Goal: Contribute content: Contribute content

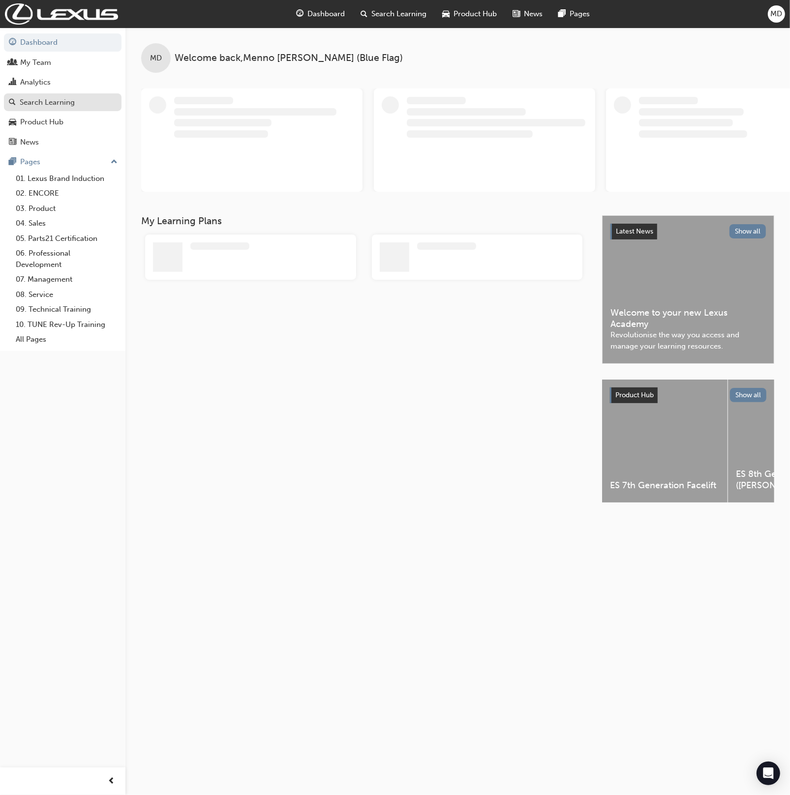
click at [37, 102] on div "Search Learning" at bounding box center [47, 102] width 55 height 11
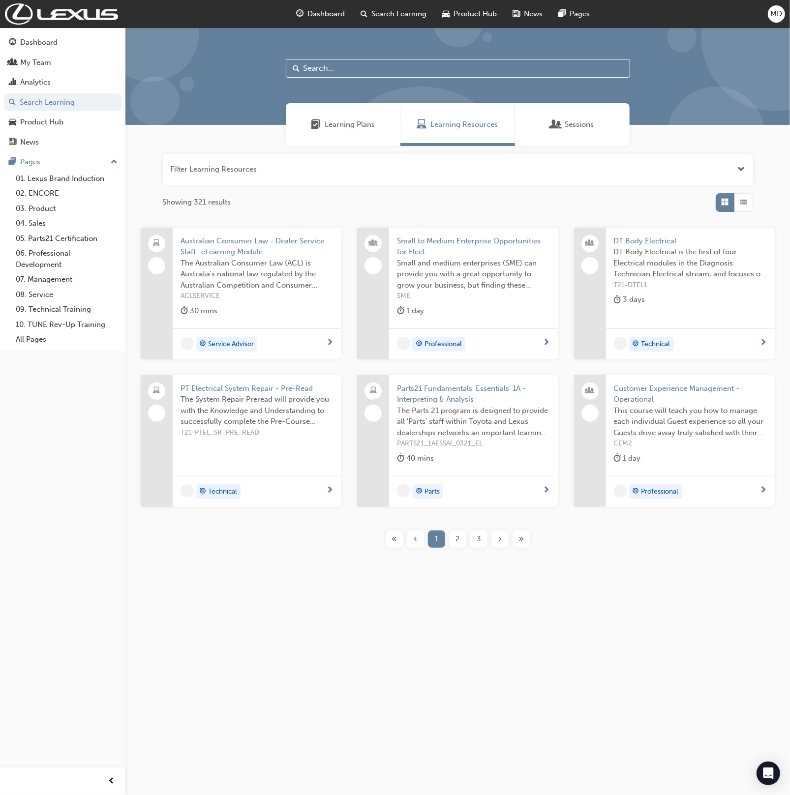
click at [337, 72] on input "text" at bounding box center [458, 68] width 344 height 19
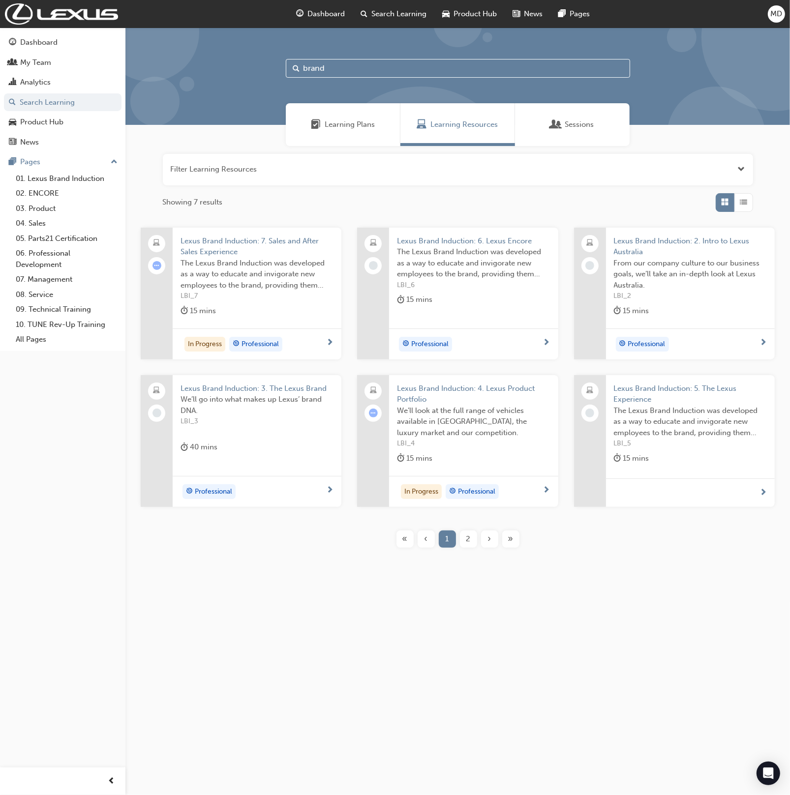
type input "brand"
click at [677, 385] on span "Lexus Brand Induction: 5. The Lexus Experience" at bounding box center [690, 394] width 153 height 22
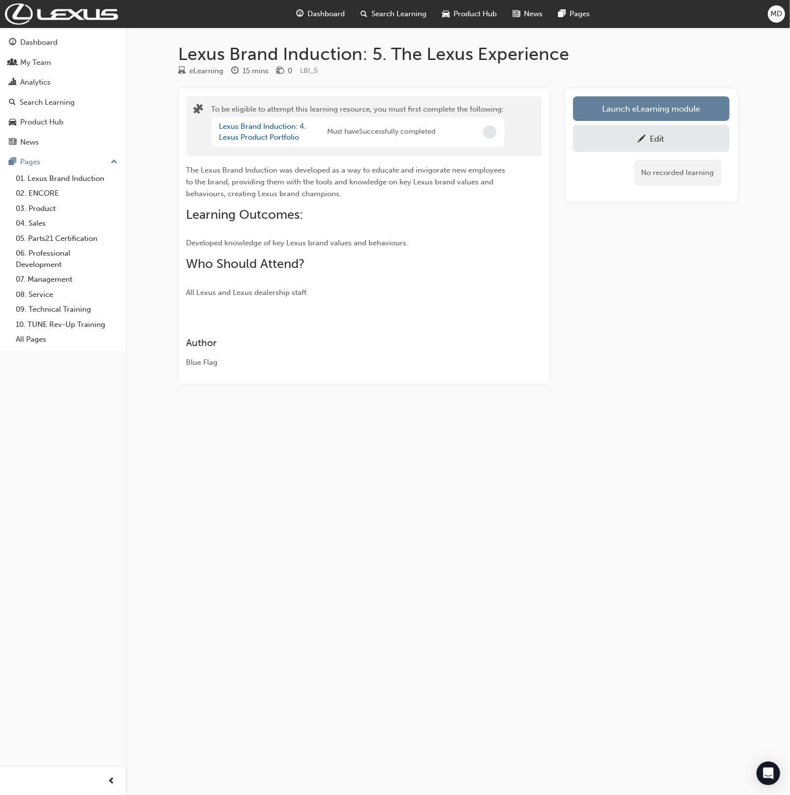
click at [653, 135] on div "Edit" at bounding box center [657, 139] width 14 height 10
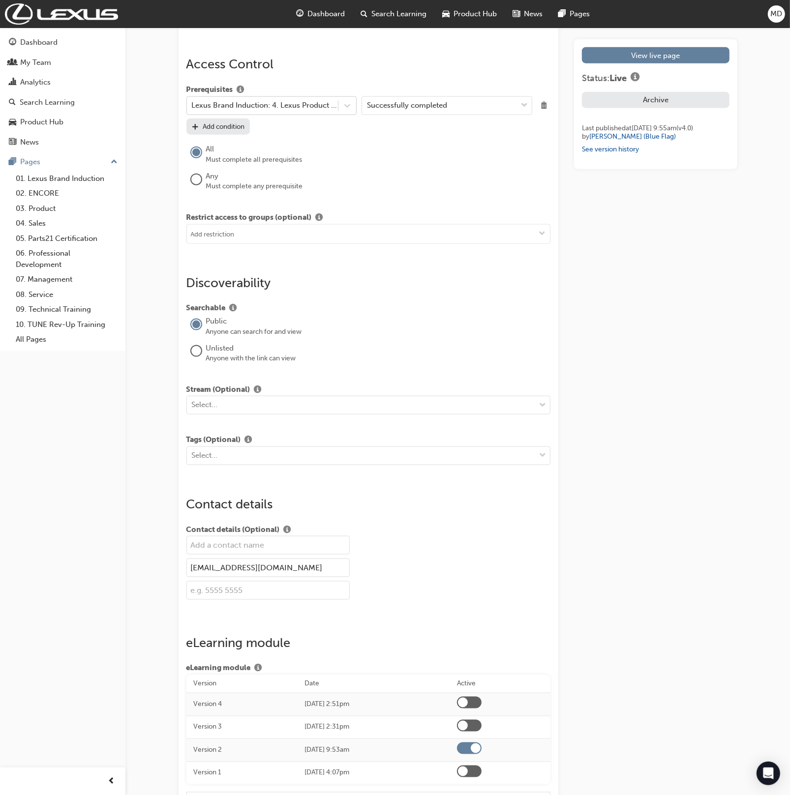
scroll to position [1168, 0]
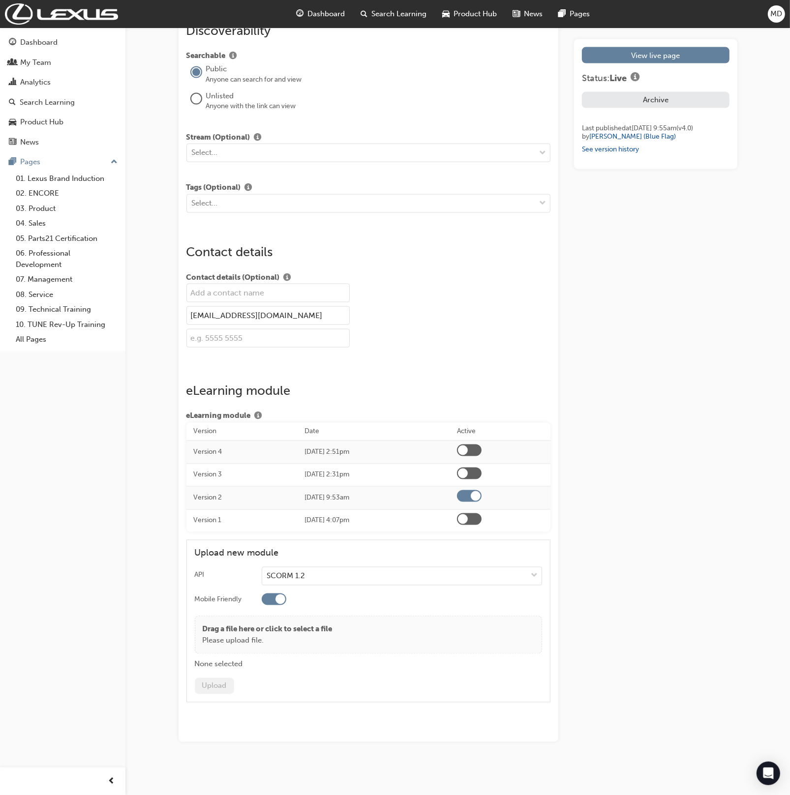
click at [468, 473] on div at bounding box center [463, 474] width 10 height 10
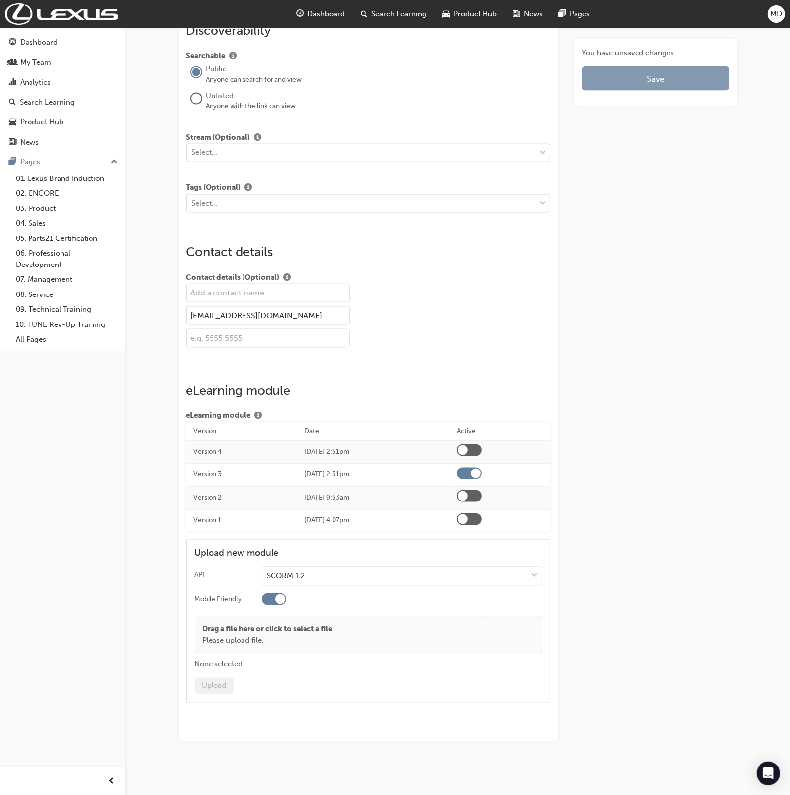
click at [672, 87] on button "Save" at bounding box center [655, 78] width 147 height 25
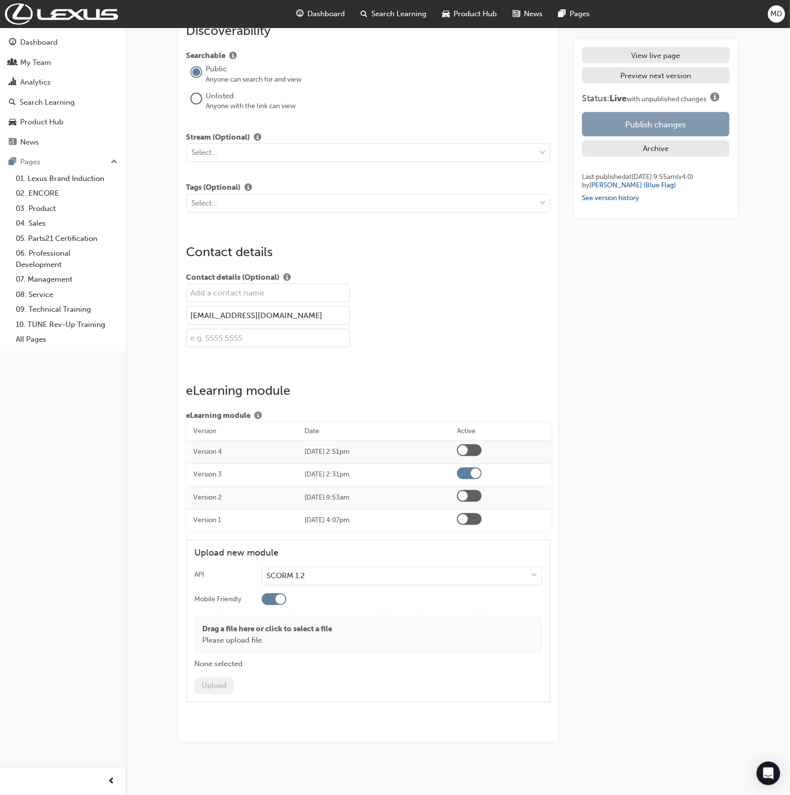
click at [685, 128] on button "Publish changes" at bounding box center [655, 124] width 147 height 25
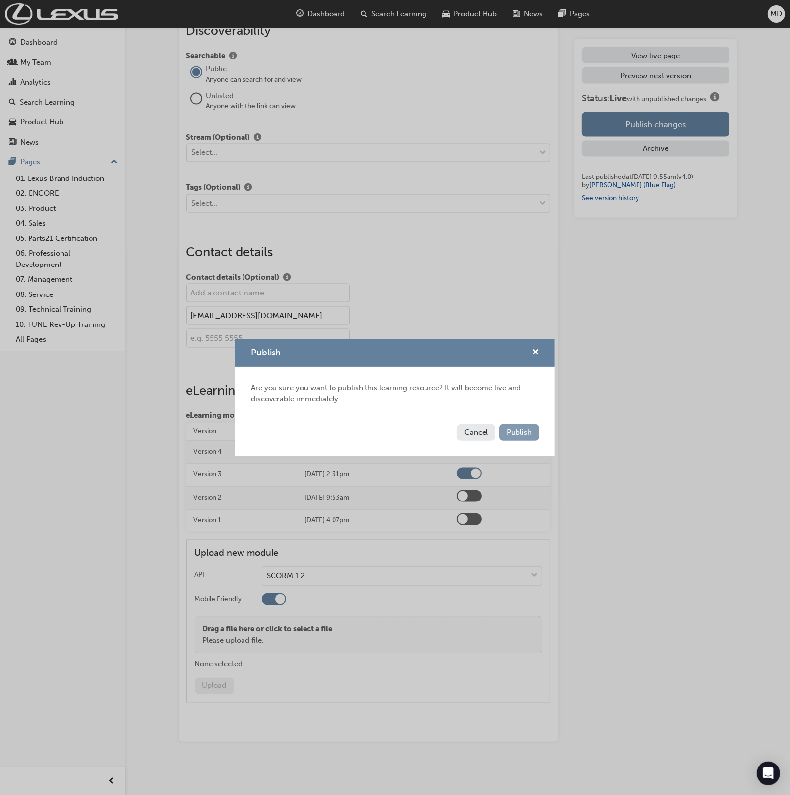
click at [516, 427] on button "Publish" at bounding box center [519, 433] width 40 height 16
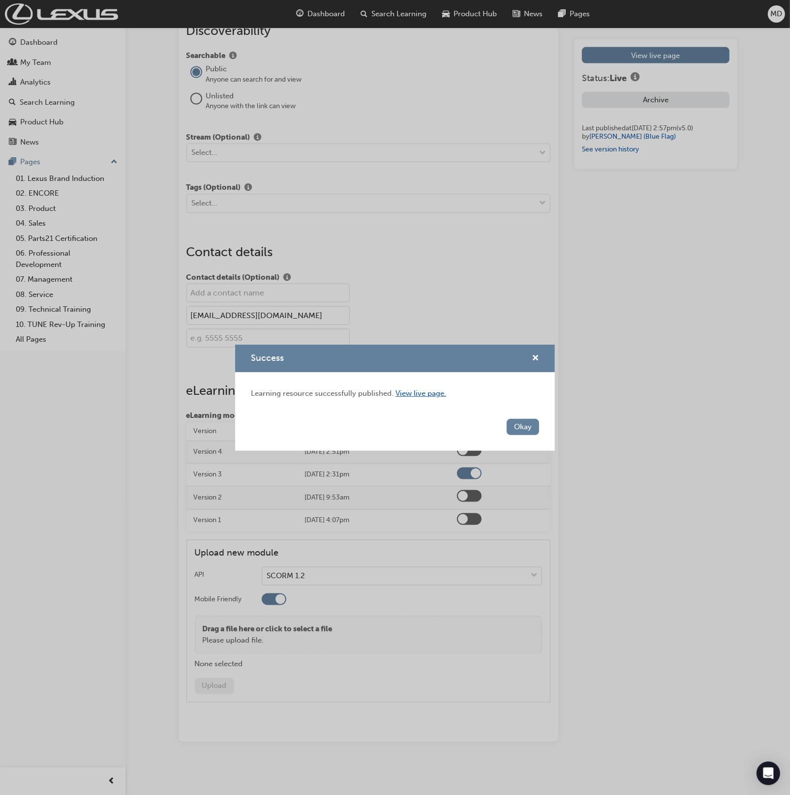
click at [423, 392] on link "View live page." at bounding box center [421, 393] width 51 height 9
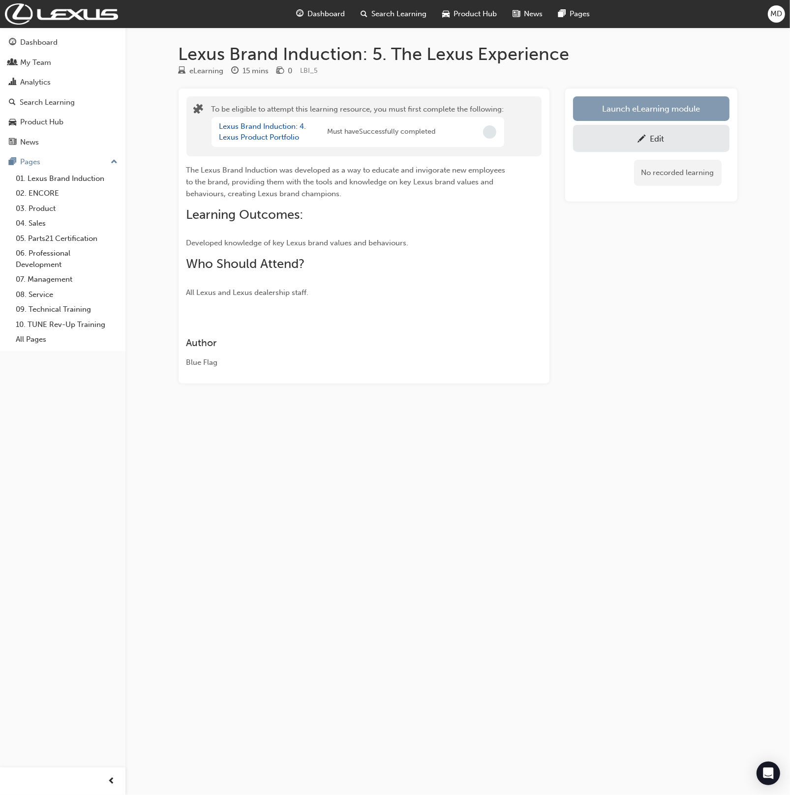
click at [622, 105] on button "Launch eLearning module" at bounding box center [651, 108] width 156 height 25
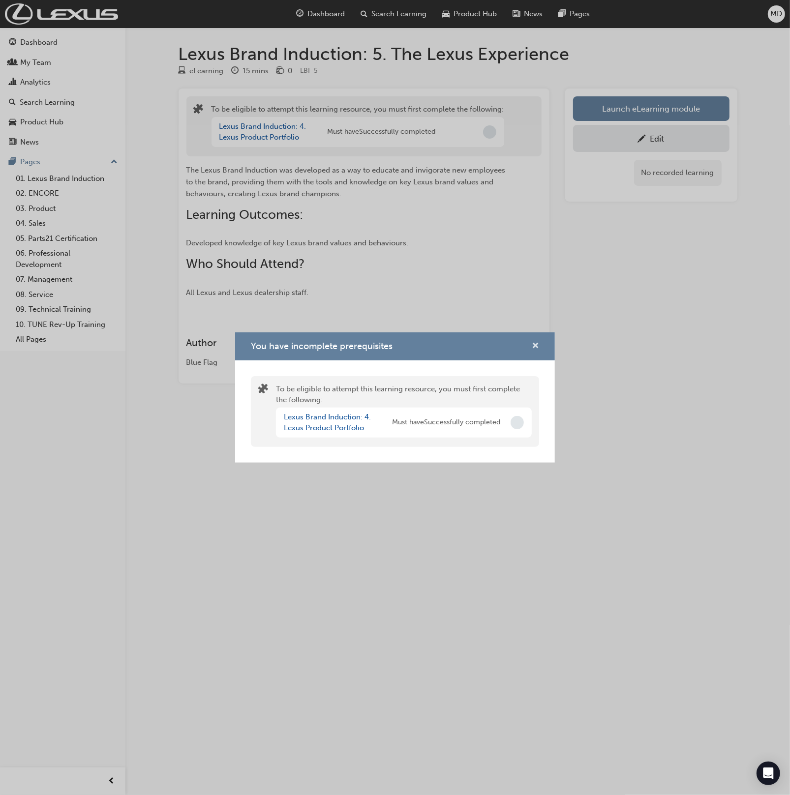
click at [535, 345] on span "cross-icon" at bounding box center [535, 346] width 7 height 9
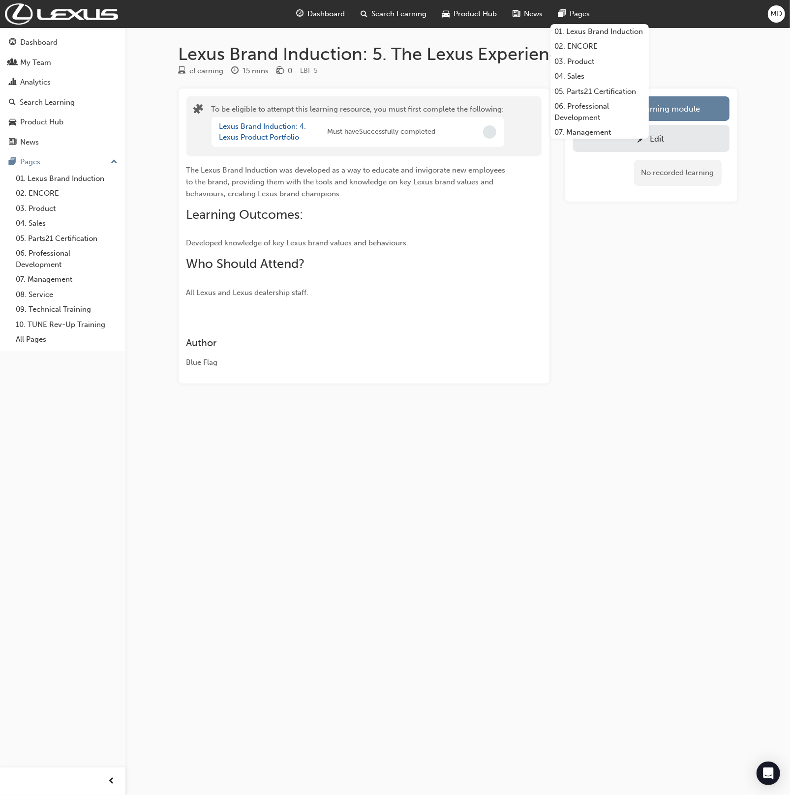
click at [771, 17] on span "MD" at bounding box center [777, 13] width 12 height 11
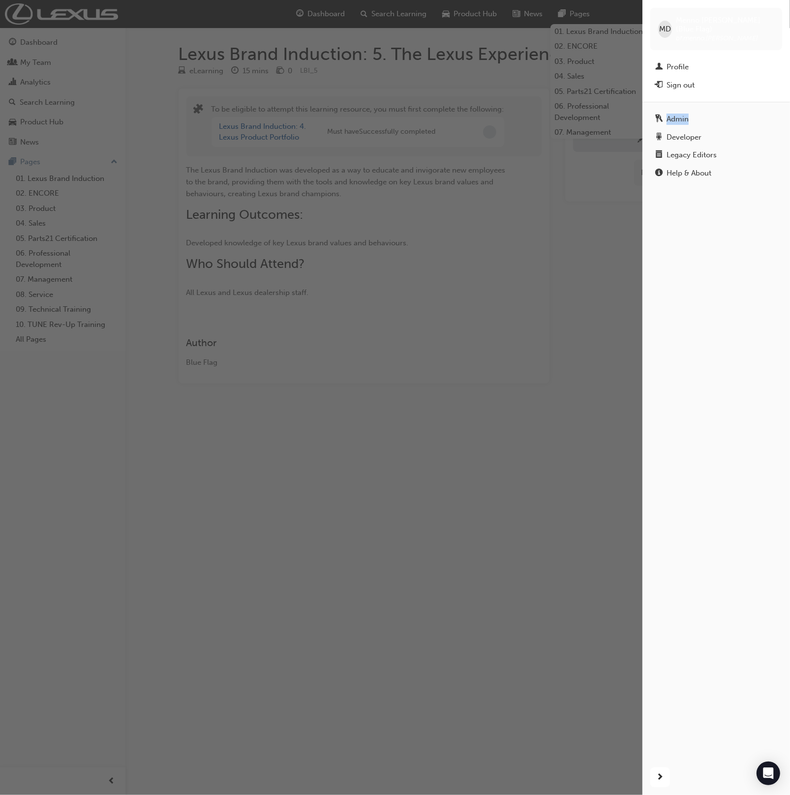
click at [499, 216] on div "button" at bounding box center [321, 397] width 642 height 795
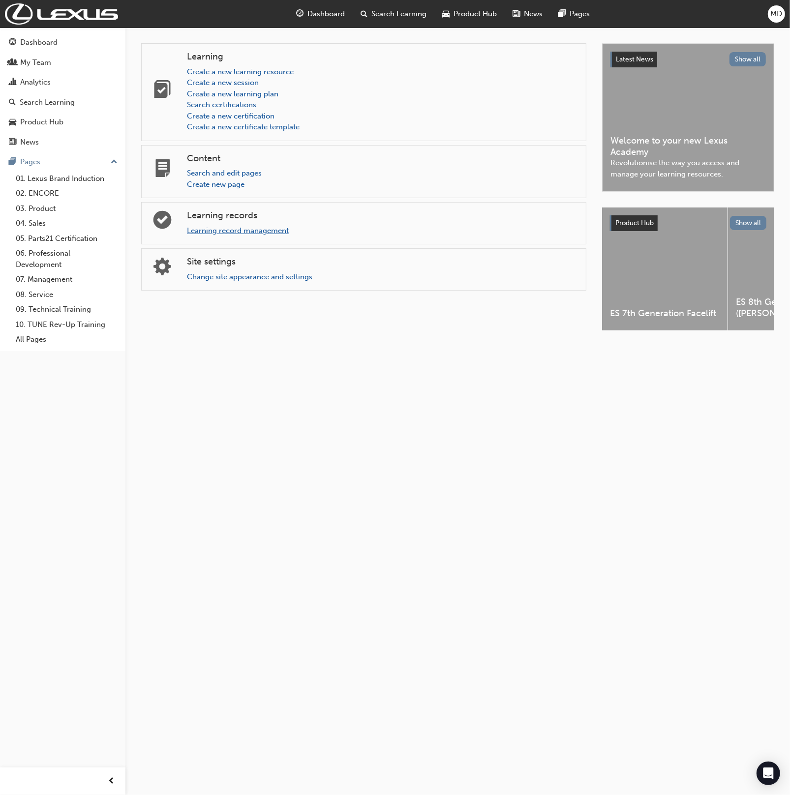
click at [221, 232] on link "Learning record management" at bounding box center [238, 230] width 102 height 9
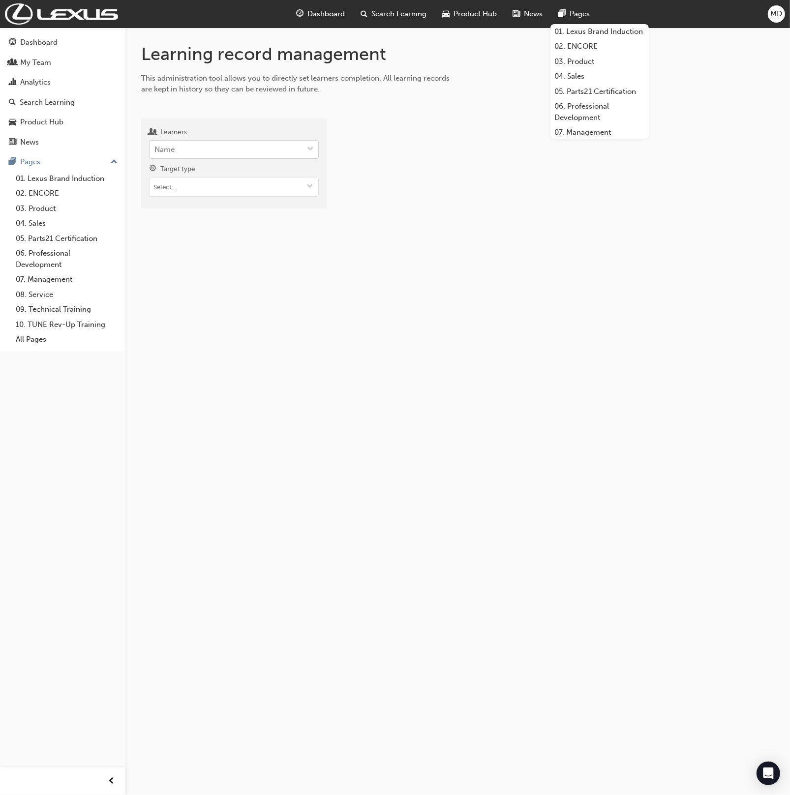
click at [209, 146] on div "Name" at bounding box center [227, 149] width 154 height 17
click at [155, 146] on input "Learners Name" at bounding box center [154, 149] width 1 height 8
type input "dirks"
click at [243, 186] on div "Menno Dirks (Blue Flag) - Blueflag Organisation" at bounding box center [234, 180] width 170 height 30
drag, startPoint x: 218, startPoint y: 160, endPoint x: 225, endPoint y: 178, distance: 18.5
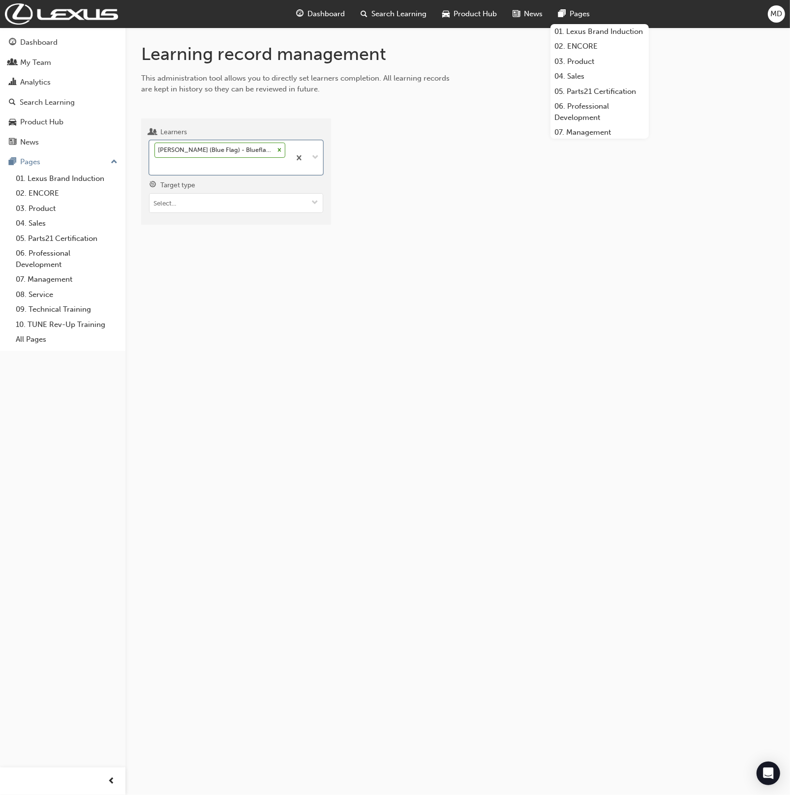
click at [217, 161] on div "Menno Dirks (Blue Flag) - Blueflag Organisation" at bounding box center [220, 158] width 141 height 34
click at [155, 162] on input "Learners option Menno Dirks (Blue Flag) - Blueflag Organisation, selected. 0 re…" at bounding box center [154, 166] width 1 height 8
click at [231, 197] on div "Menno Dirks Normal (Blue Flag) - Blueflag Organisation" at bounding box center [234, 196] width 170 height 30
click at [211, 182] on div "Menno Dirks (Blue Flag) - Blueflag Organisation Menno Dirks Normal (Blue Flag) …" at bounding box center [220, 166] width 141 height 51
click at [155, 182] on input "Learners option Menno Dirks Normal (Blue Flag) - Blueflag Organisation, selecte…" at bounding box center [154, 183] width 1 height 8
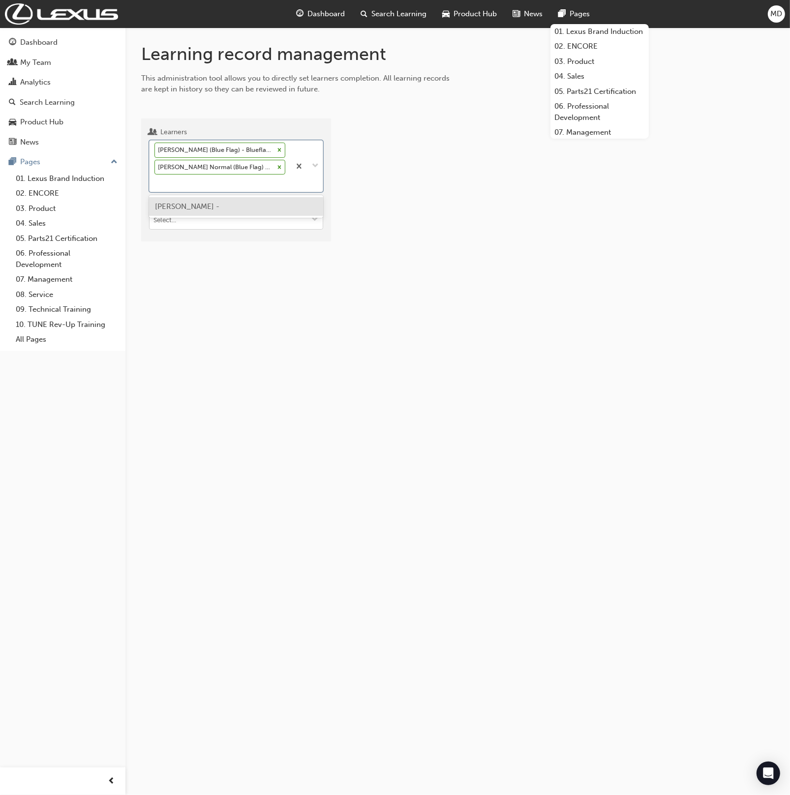
drag, startPoint x: 215, startPoint y: 212, endPoint x: 211, endPoint y: 222, distance: 11.1
click at [215, 212] on div "Menno Dirks -" at bounding box center [236, 206] width 174 height 19
click at [210, 224] on input "Target type" at bounding box center [236, 222] width 173 height 19
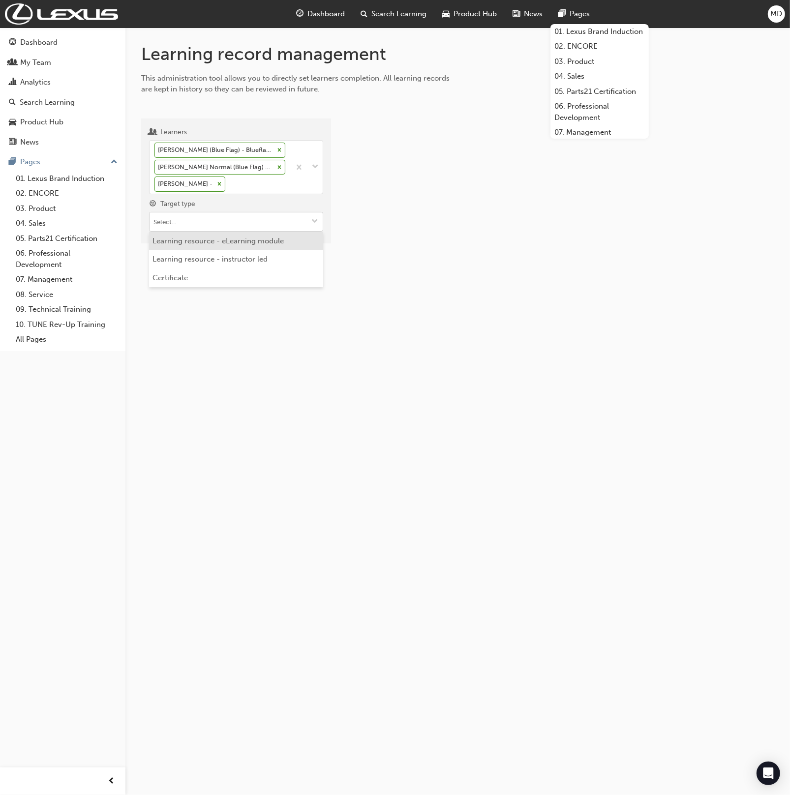
drag, startPoint x: 220, startPoint y: 237, endPoint x: 222, endPoint y: 243, distance: 6.2
click at [220, 237] on li "Learning resource - eLearning module" at bounding box center [236, 241] width 174 height 19
click at [223, 278] on input "Learning resource" at bounding box center [236, 278] width 173 height 19
type input "brand"
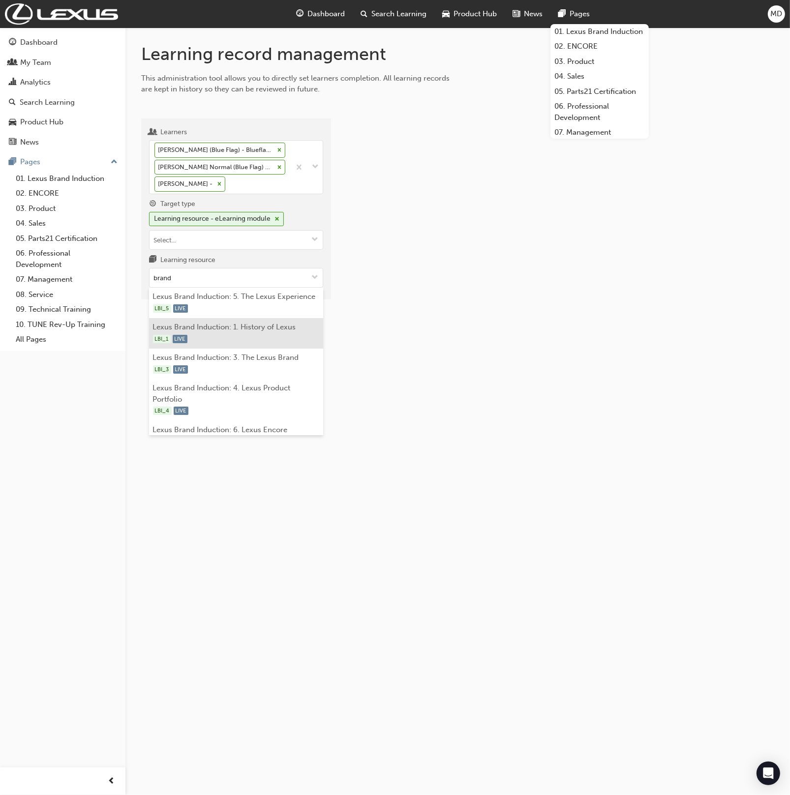
click at [265, 305] on div "LBI_5 LIVE" at bounding box center [236, 309] width 167 height 12
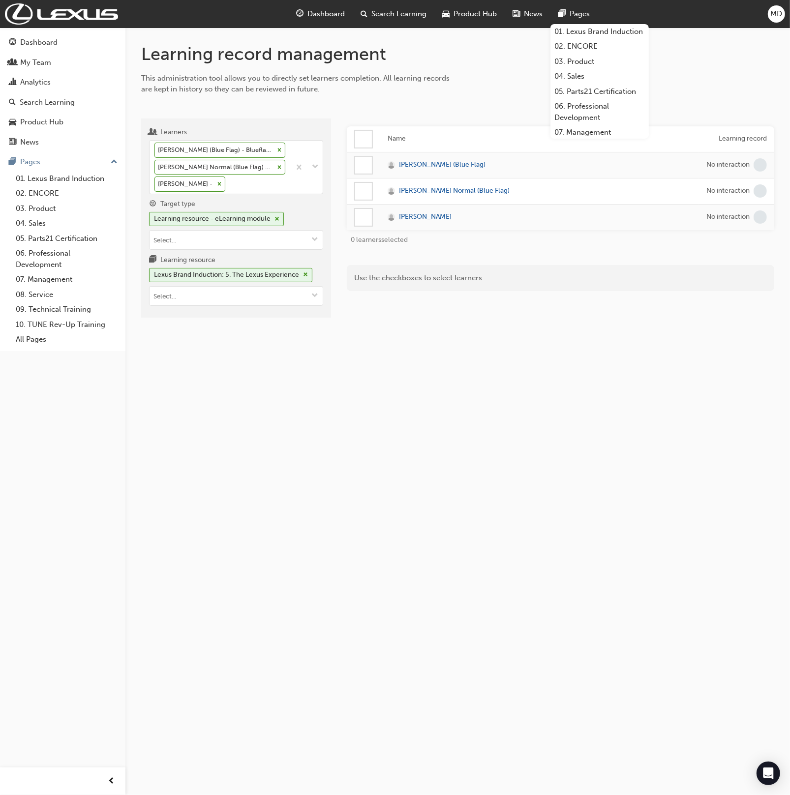
click at [366, 143] on div at bounding box center [363, 139] width 17 height 17
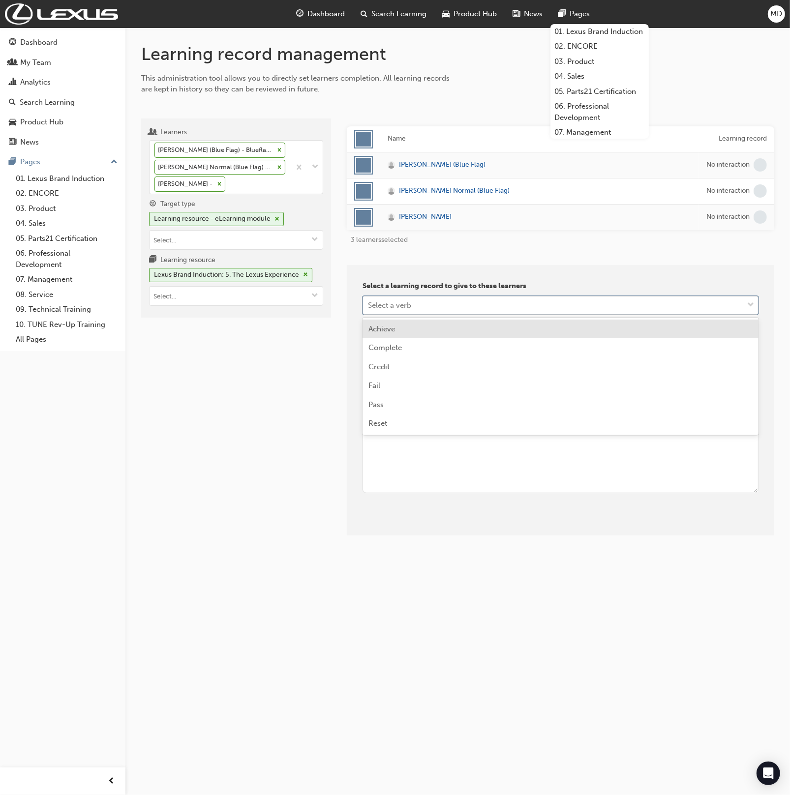
drag, startPoint x: 383, startPoint y: 296, endPoint x: 389, endPoint y: 309, distance: 14.7
click at [383, 297] on div "Select a verb" at bounding box center [553, 305] width 380 height 17
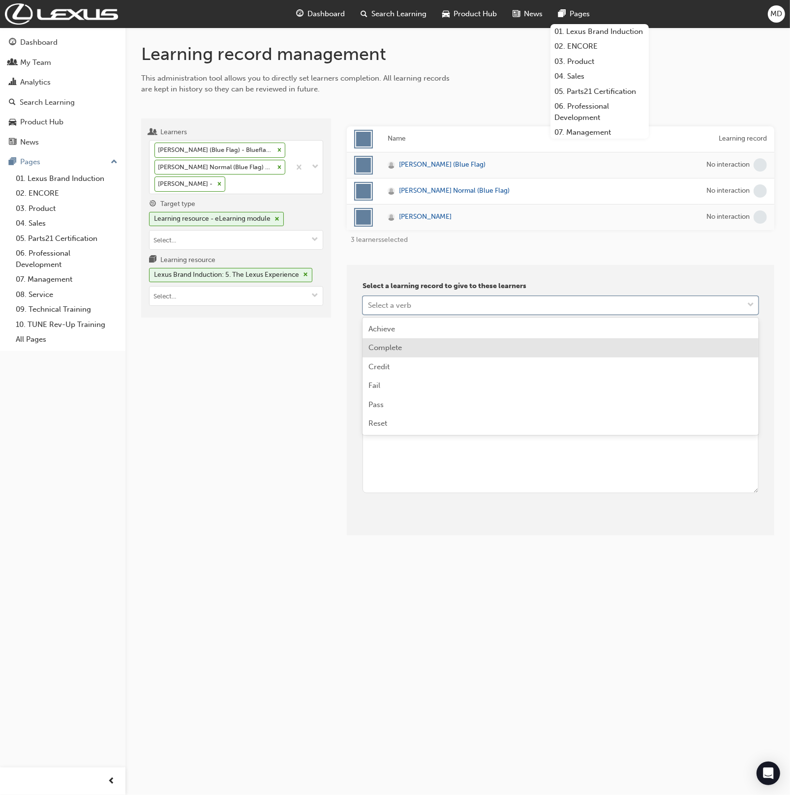
click at [395, 344] on span "Complete" at bounding box center [384, 347] width 33 height 9
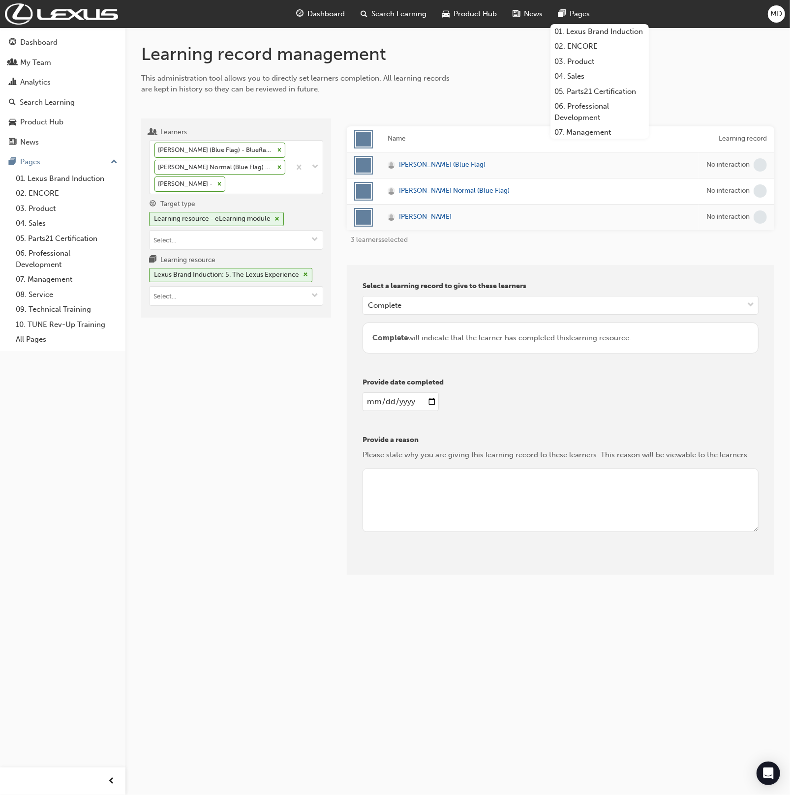
click at [372, 404] on input "date" at bounding box center [401, 402] width 76 height 19
type input "2025-01-01"
click at [421, 462] on div "Provide a reason Please state why you are giving this learning record to these …" at bounding box center [561, 489] width 396 height 109
click at [490, 473] on textarea at bounding box center [561, 501] width 396 height 64
type textarea "admin"
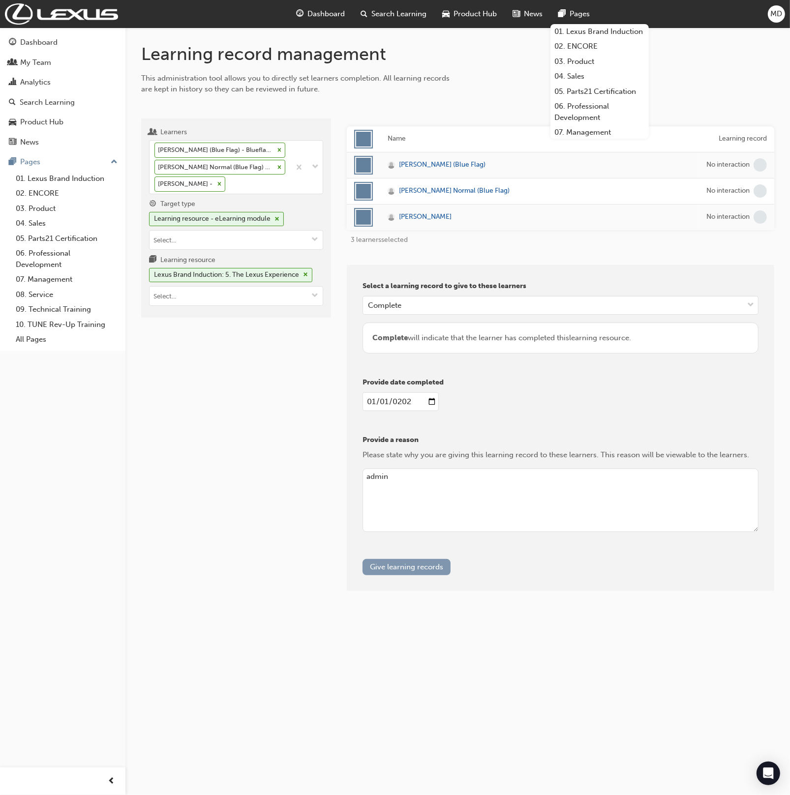
click at [398, 561] on button "Give learning records" at bounding box center [407, 567] width 88 height 16
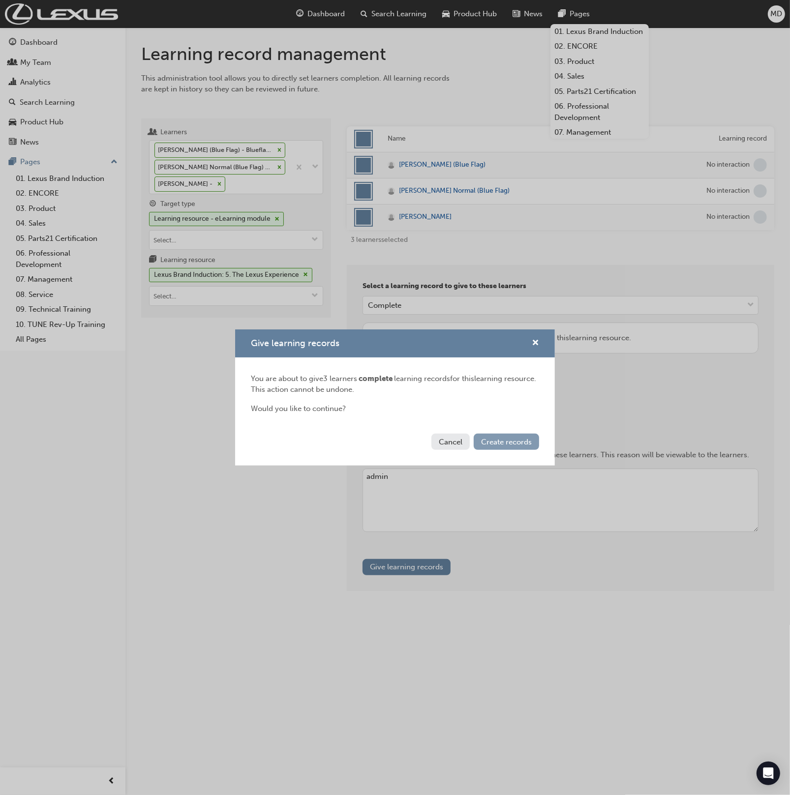
drag, startPoint x: 516, startPoint y: 441, endPoint x: 510, endPoint y: 450, distance: 10.6
click at [516, 441] on span "Create records" at bounding box center [506, 442] width 51 height 9
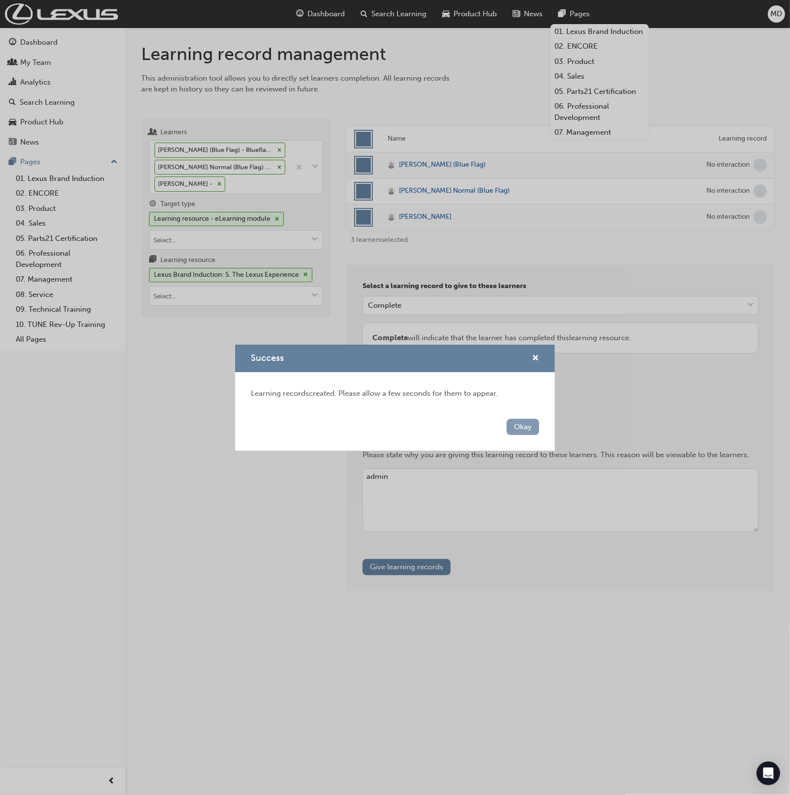
click at [521, 424] on button "Okay" at bounding box center [523, 427] width 32 height 16
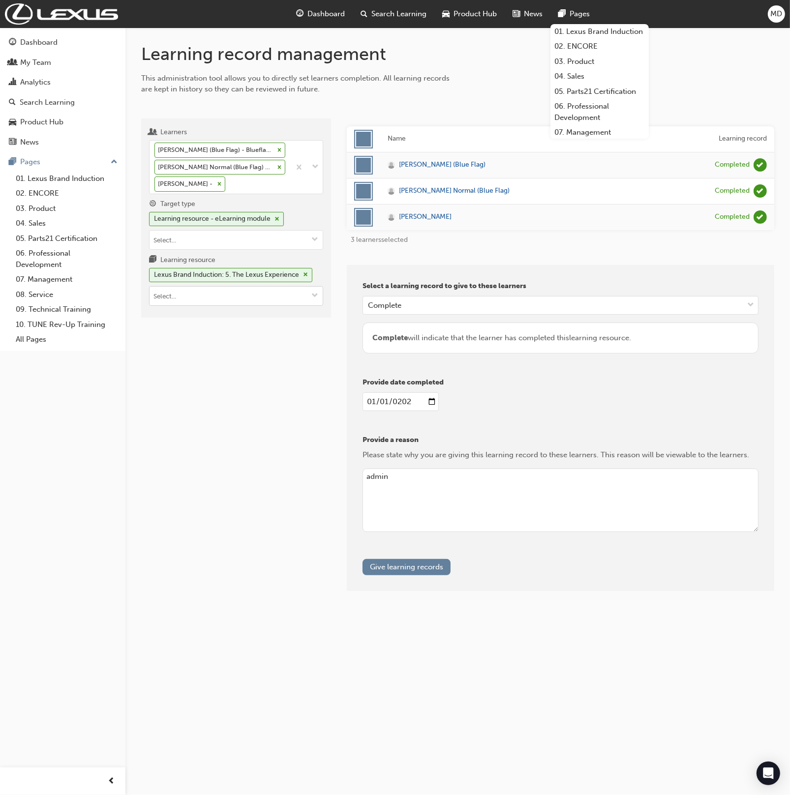
click at [223, 294] on input "Learning resource Lexus Brand Induction: 5. The Lexus Experience" at bounding box center [236, 296] width 173 height 19
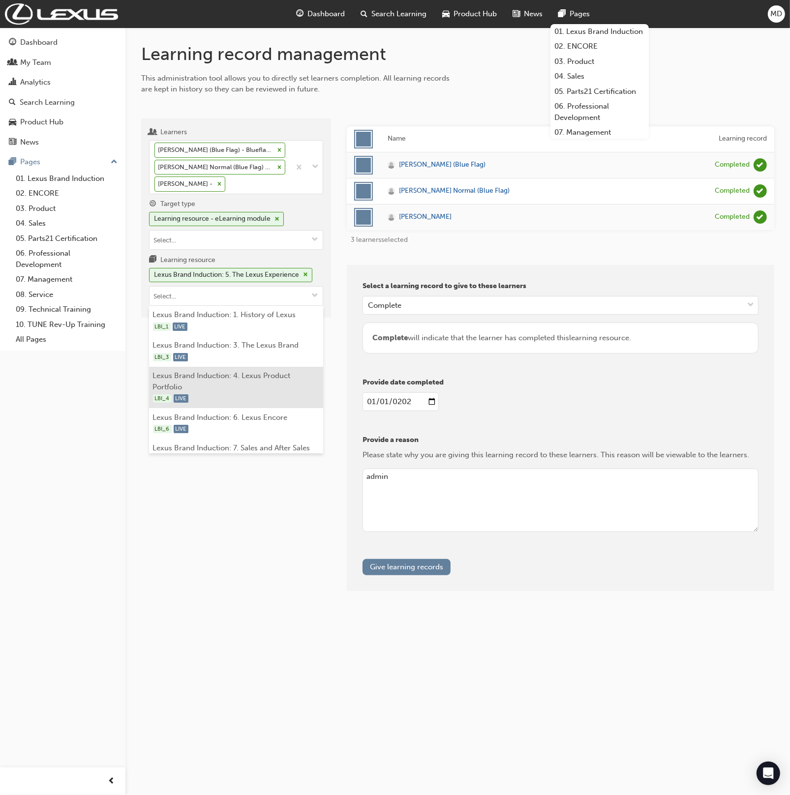
click at [234, 386] on li "Lexus Brand Induction: 4. Lexus Product Portfolio LBI_4 LIVE" at bounding box center [236, 388] width 174 height 42
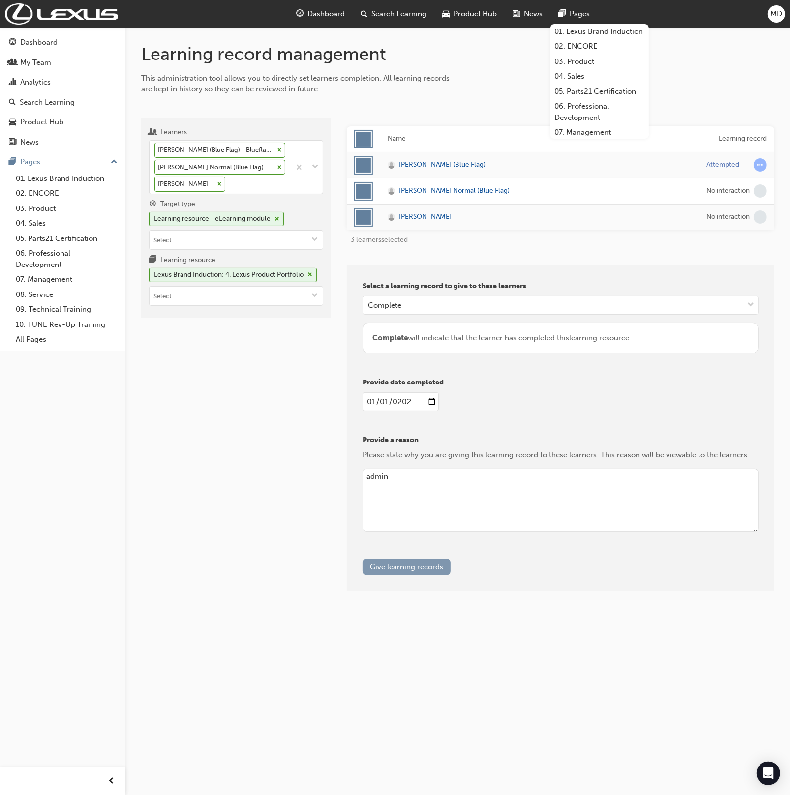
click at [431, 560] on button "Give learning records" at bounding box center [407, 567] width 88 height 16
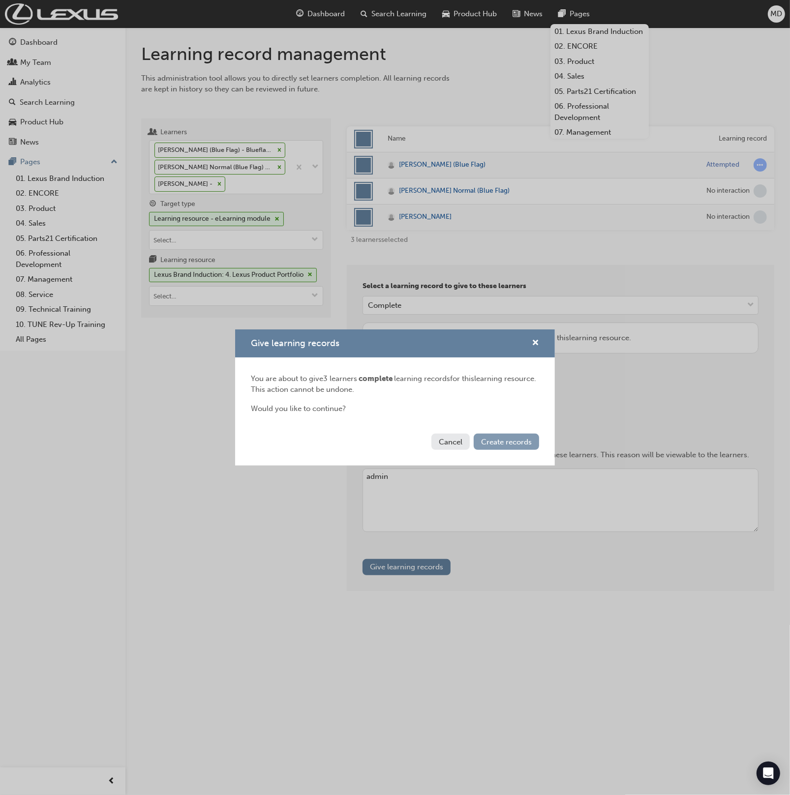
click at [493, 448] on button "Create records" at bounding box center [506, 442] width 65 height 16
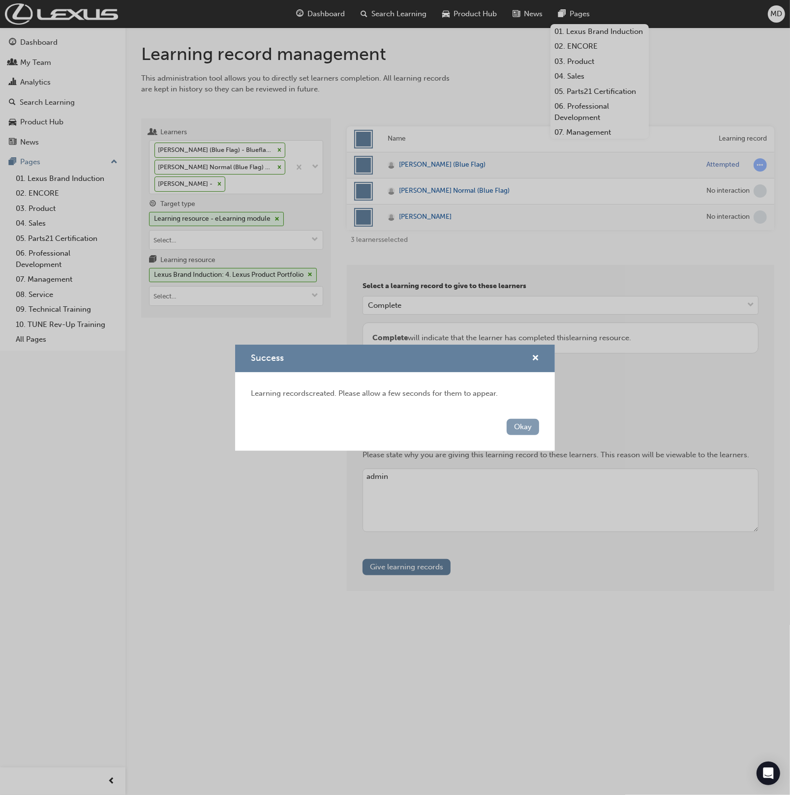
drag, startPoint x: 504, startPoint y: 446, endPoint x: 515, endPoint y: 434, distance: 16.4
click at [512, 436] on div "Okay" at bounding box center [395, 433] width 320 height 36
drag, startPoint x: 521, startPoint y: 430, endPoint x: 516, endPoint y: 440, distance: 11.1
click at [522, 431] on button "Okay" at bounding box center [523, 427] width 32 height 16
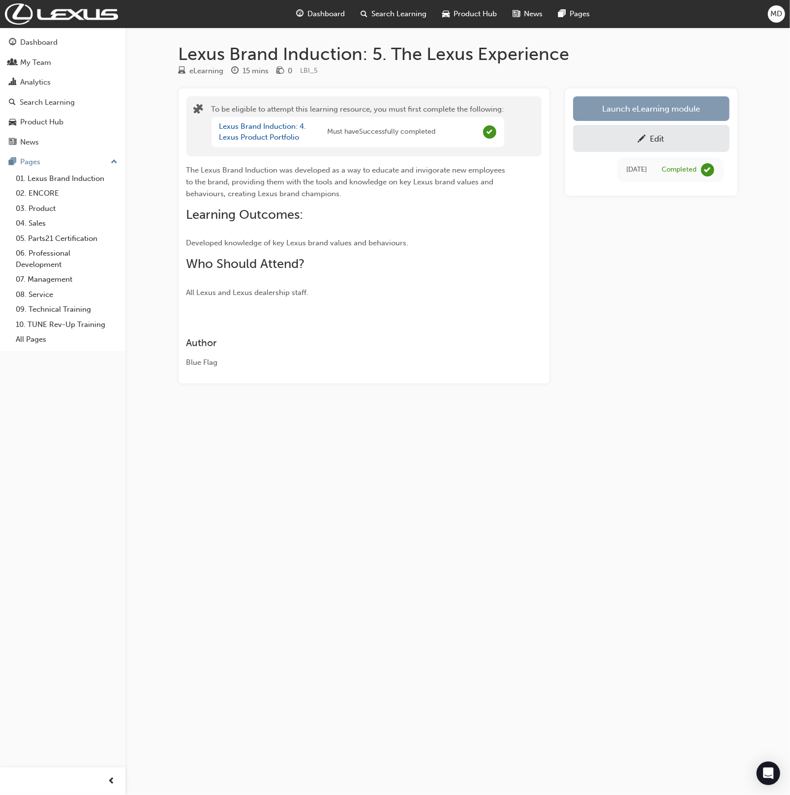
click at [626, 105] on button "Launch eLearning module" at bounding box center [651, 108] width 156 height 25
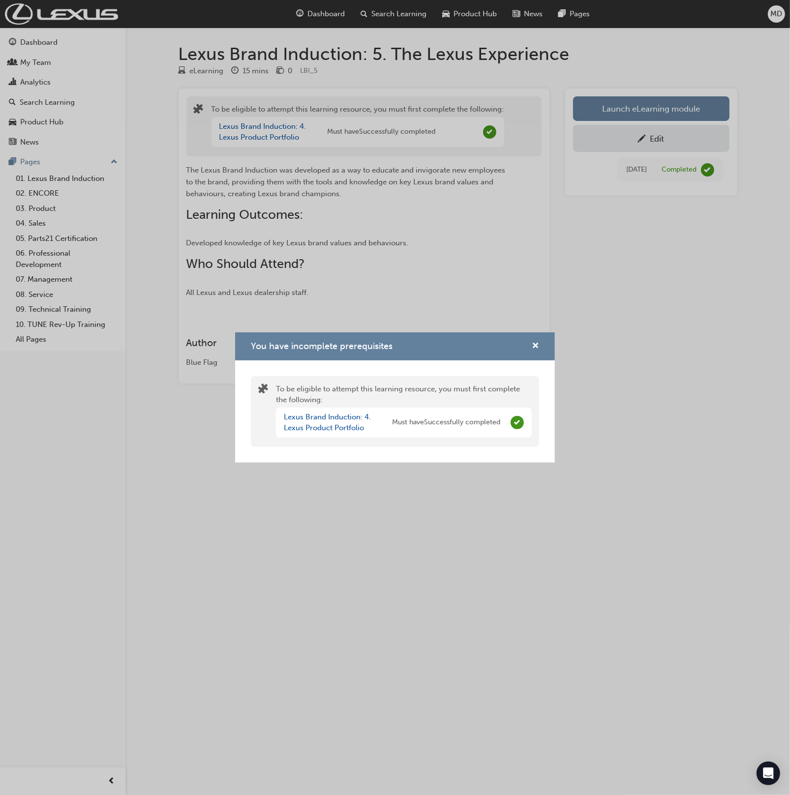
click at [538, 256] on div "You have incomplete prerequisites To be eligible to attempt this learning resou…" at bounding box center [395, 397] width 790 height 795
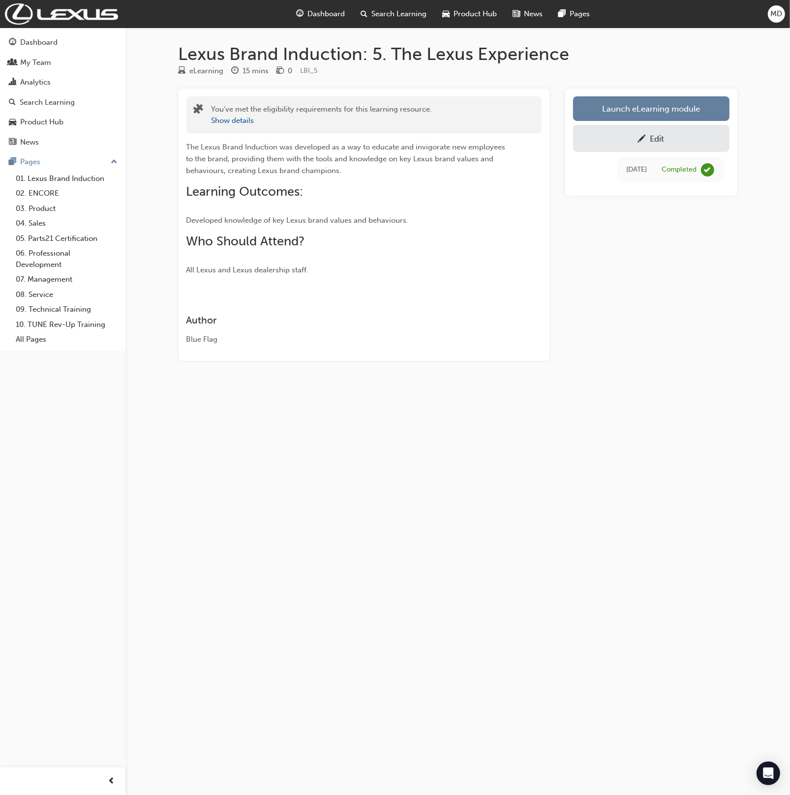
drag, startPoint x: 460, startPoint y: 279, endPoint x: 616, endPoint y: 145, distance: 206.1
click at [472, 275] on div "You've met the eligibility requirements for this learning resource. Show detail…" at bounding box center [364, 225] width 371 height 273
click at [619, 105] on link "Launch eLearning module" at bounding box center [651, 108] width 156 height 25
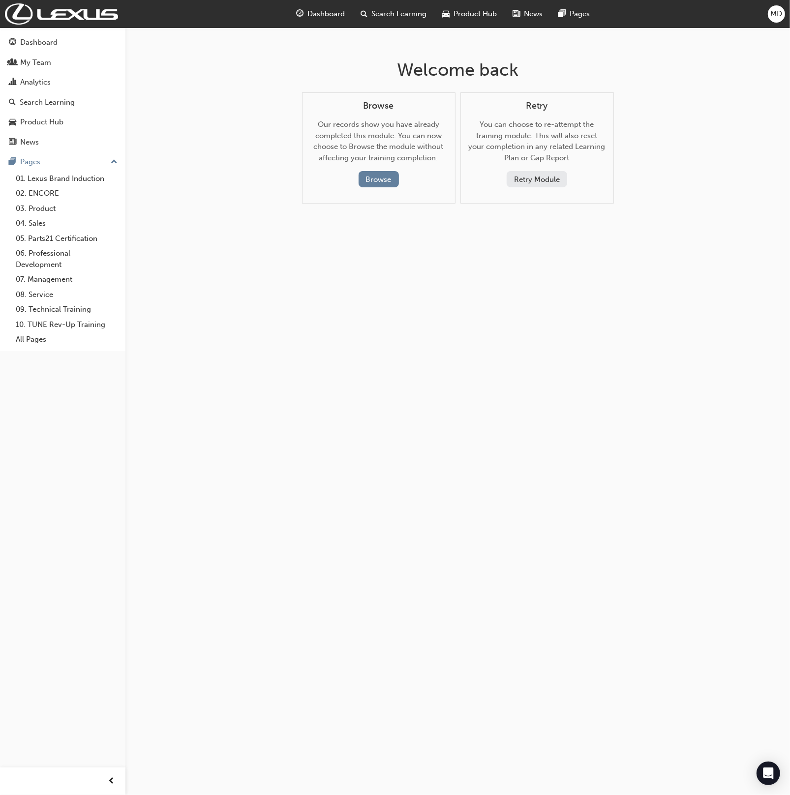
click at [542, 180] on button "Retry Module" at bounding box center [537, 179] width 61 height 16
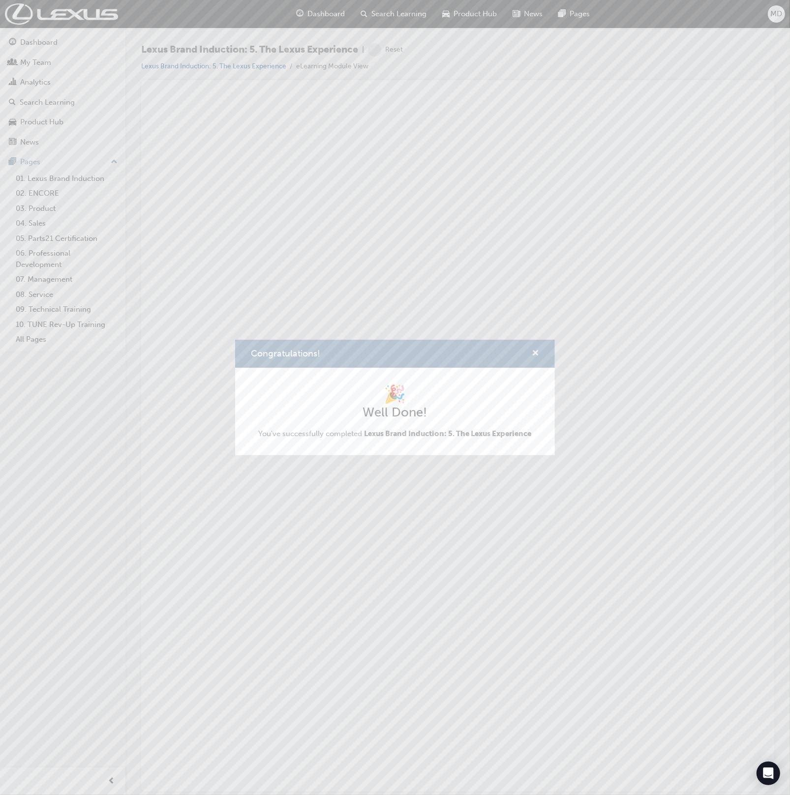
click at [534, 350] on span "cross-icon" at bounding box center [535, 354] width 7 height 9
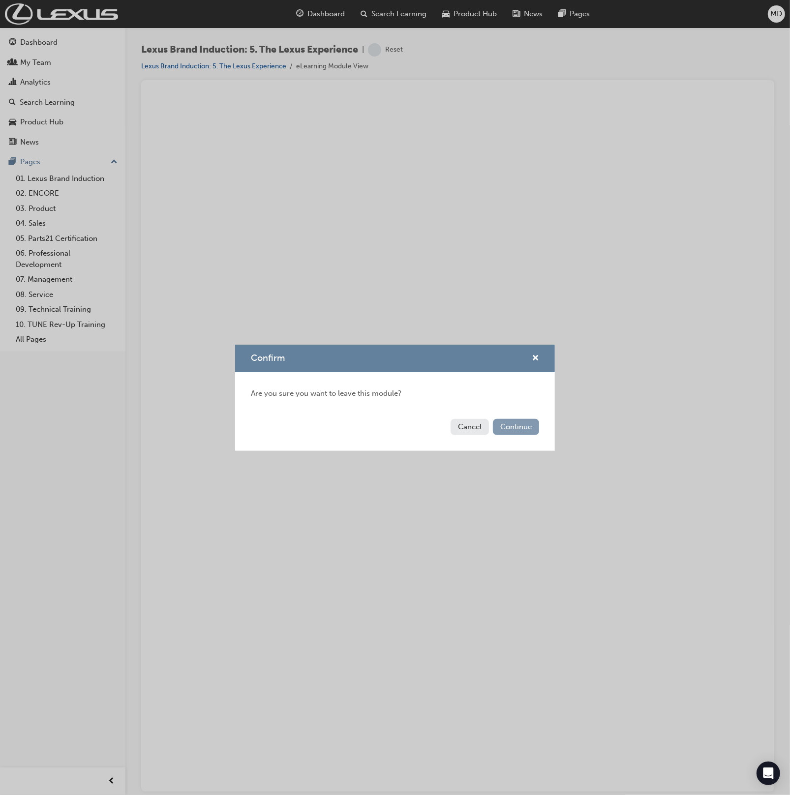
click at [517, 426] on button "Continue" at bounding box center [516, 427] width 46 height 16
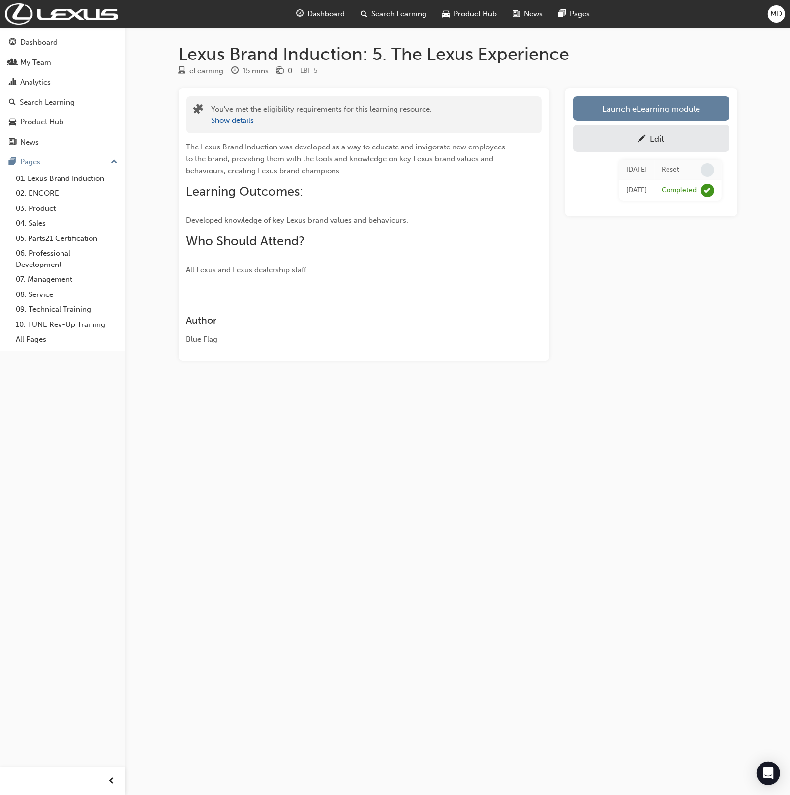
click at [643, 137] on span "pencil-icon" at bounding box center [642, 140] width 8 height 10
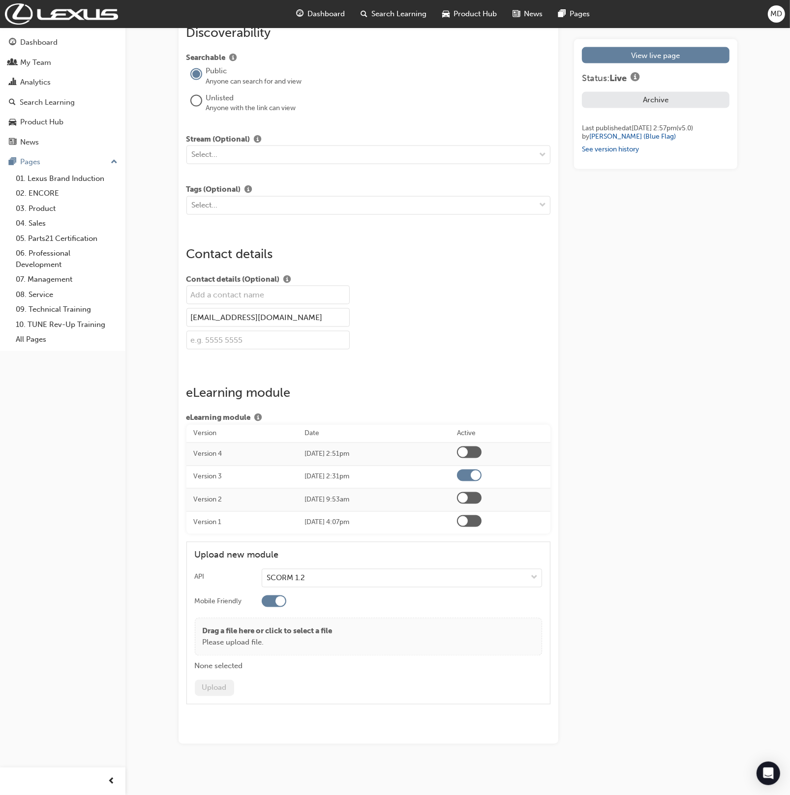
scroll to position [1168, 0]
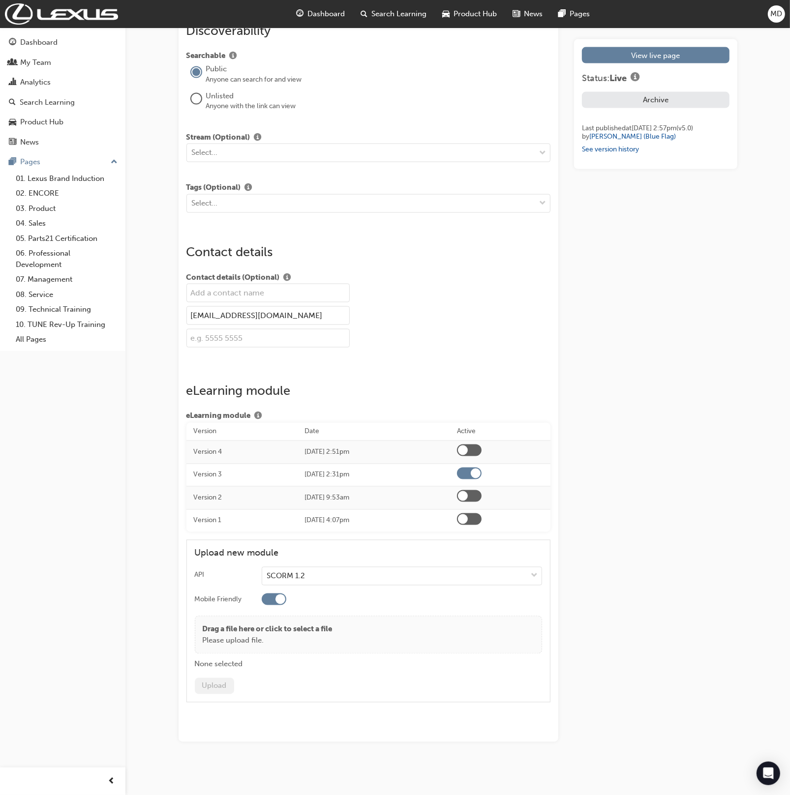
click at [468, 493] on div at bounding box center [463, 496] width 10 height 10
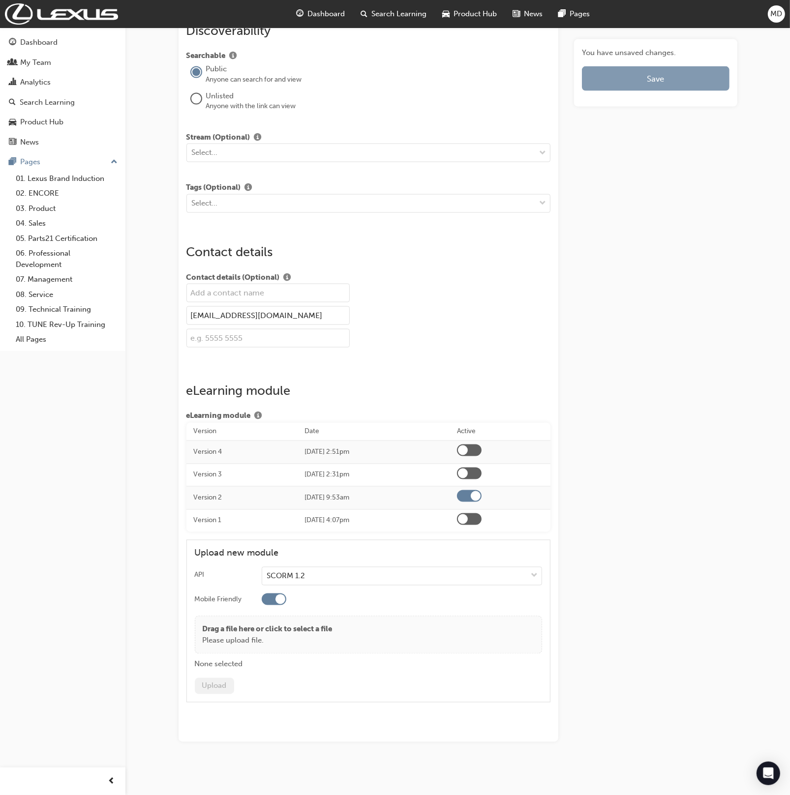
click at [646, 72] on button "Save" at bounding box center [655, 78] width 147 height 25
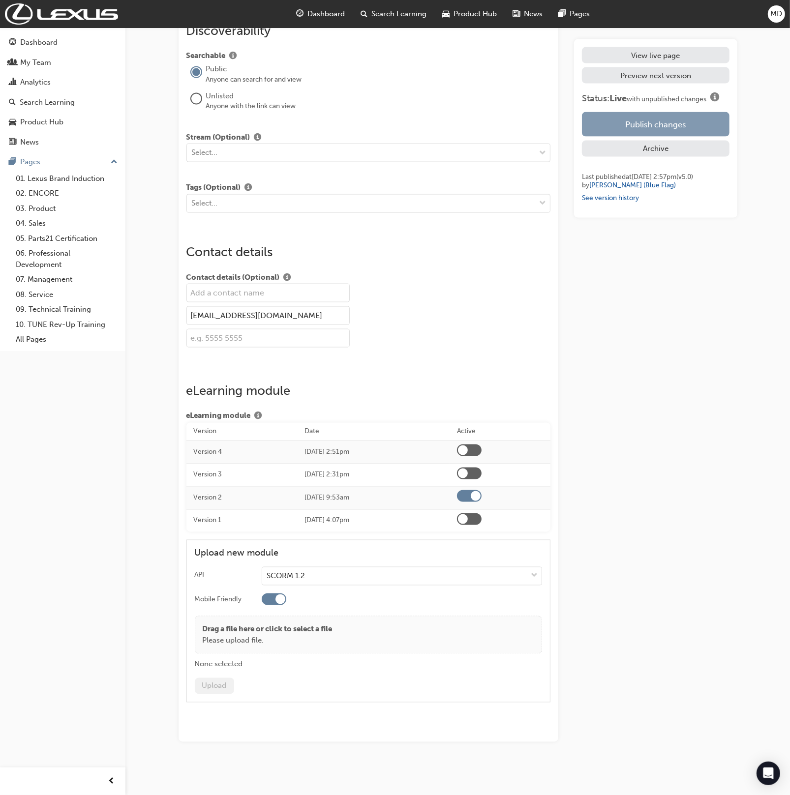
click at [678, 122] on button "Publish changes" at bounding box center [655, 124] width 147 height 25
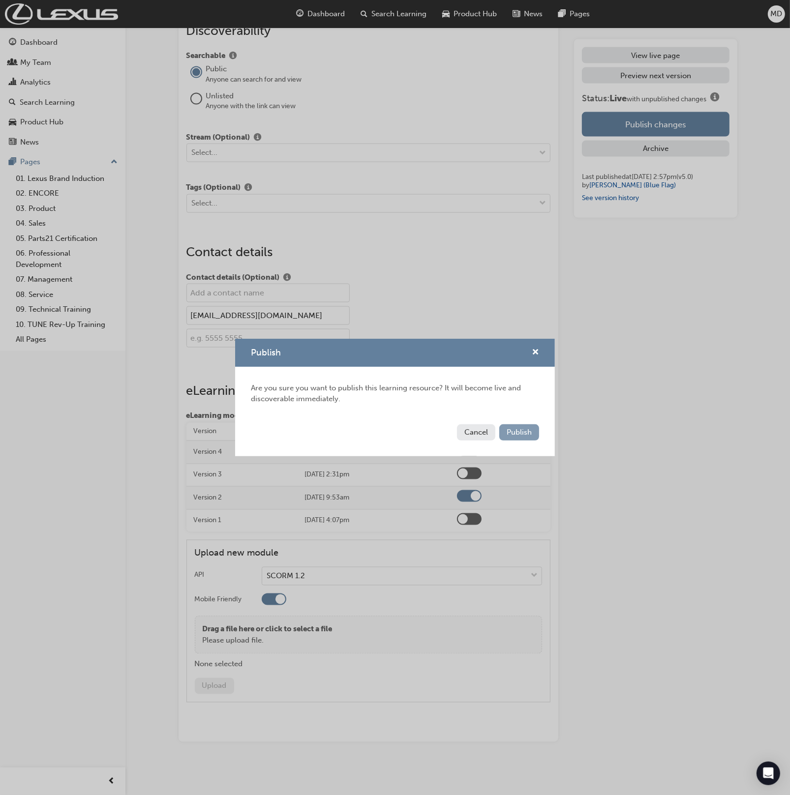
click at [525, 427] on button "Publish" at bounding box center [519, 433] width 40 height 16
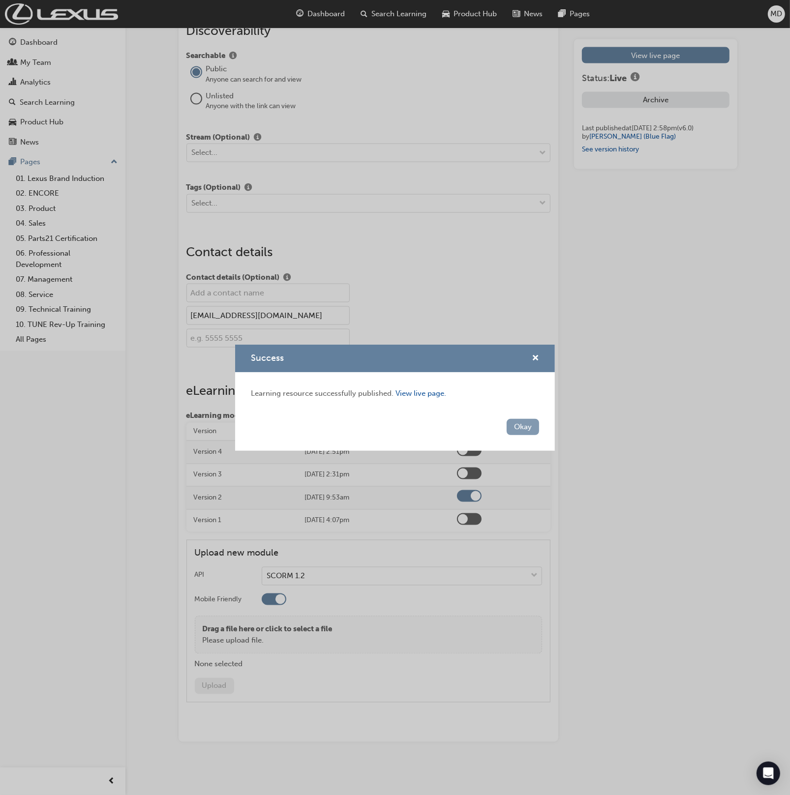
click at [527, 425] on button "Okay" at bounding box center [523, 427] width 32 height 16
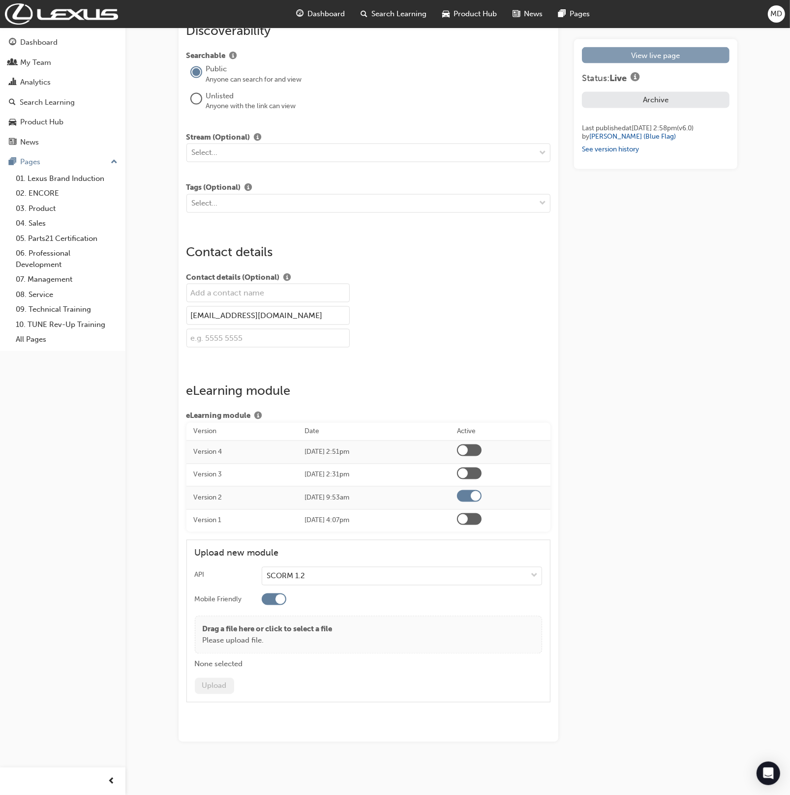
click at [642, 56] on link "View live page" at bounding box center [655, 55] width 147 height 16
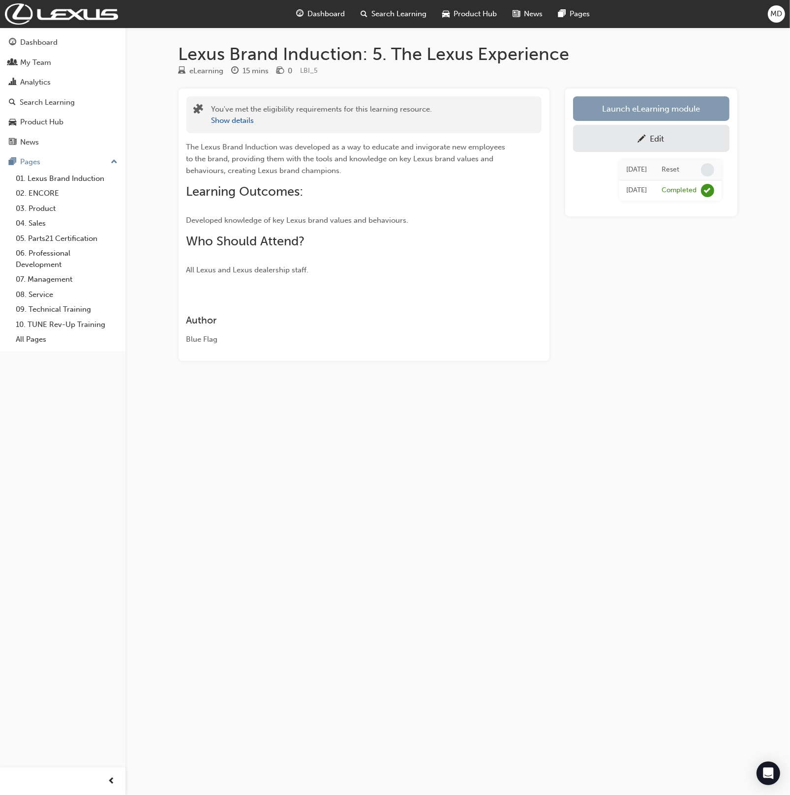
click at [644, 103] on link "Launch eLearning module" at bounding box center [651, 108] width 156 height 25
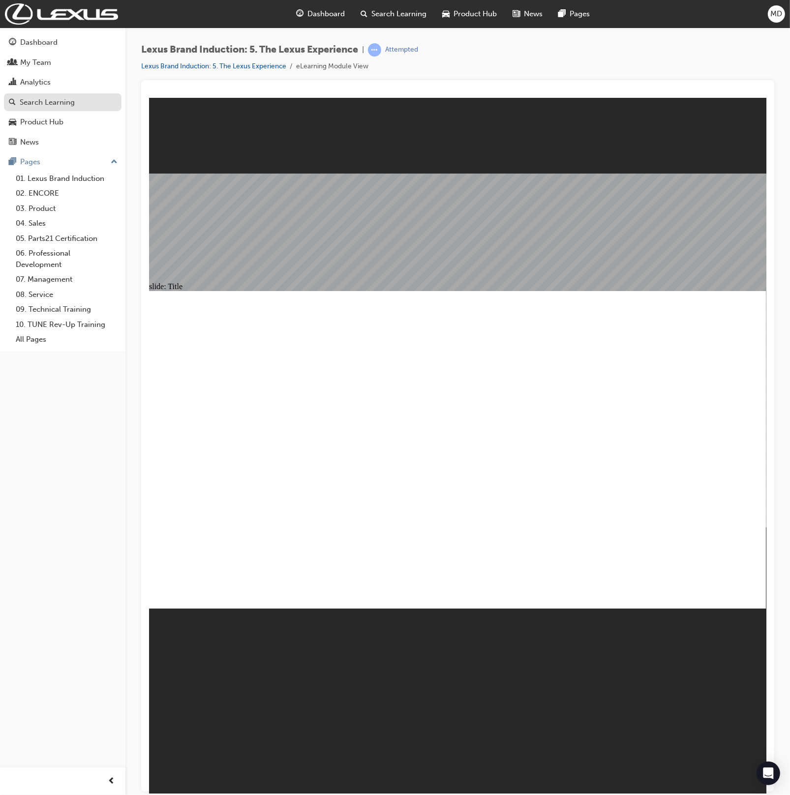
click at [33, 96] on div "Search Learning" at bounding box center [63, 102] width 108 height 12
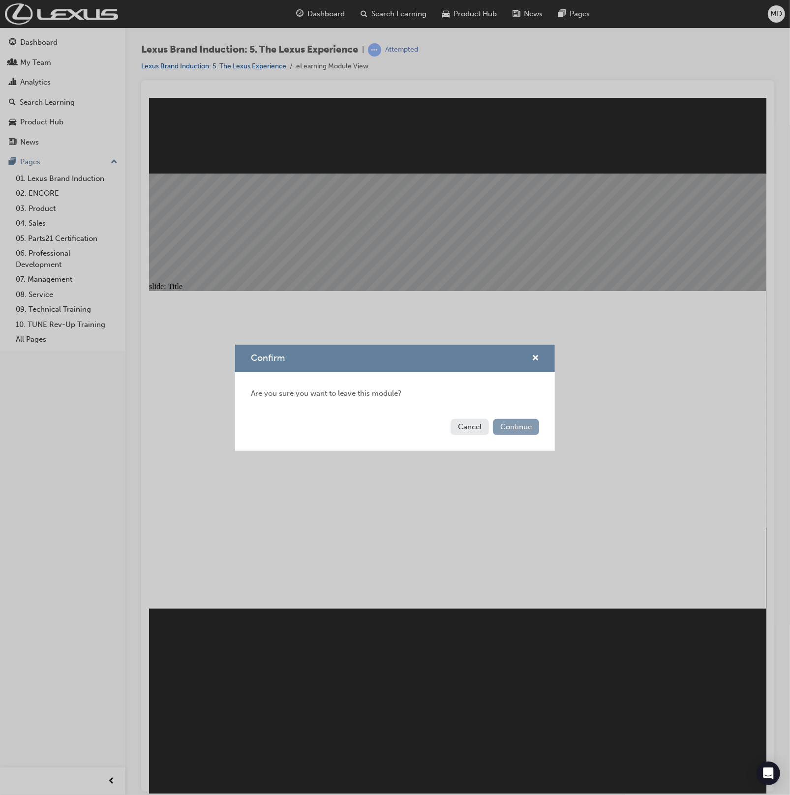
click at [520, 434] on button "Continue" at bounding box center [516, 427] width 46 height 16
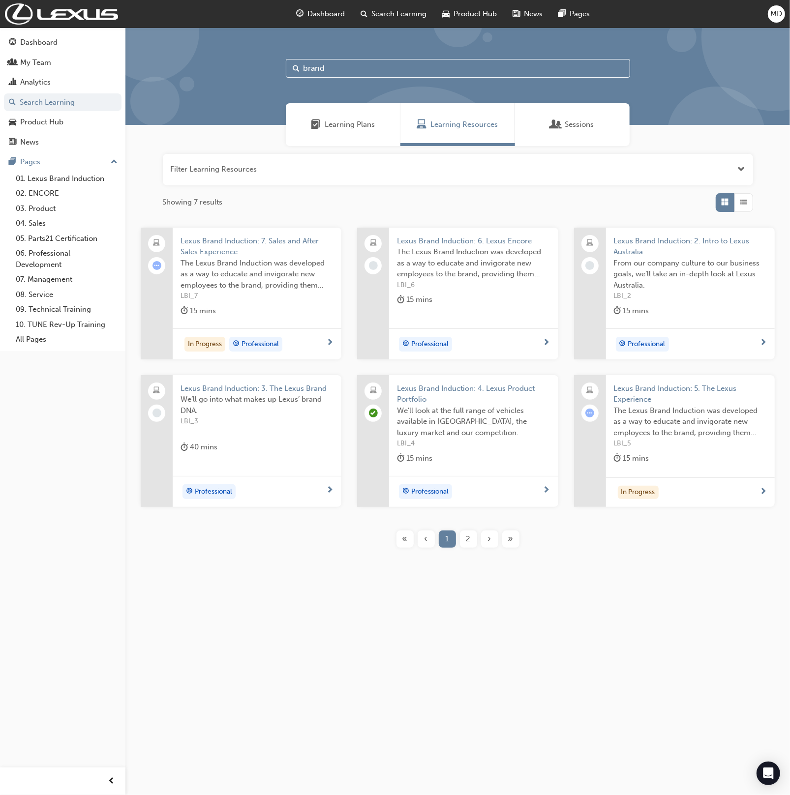
click at [654, 407] on span "The Lexus Brand Induction was developed as a way to educate and invigorate new …" at bounding box center [690, 421] width 153 height 33
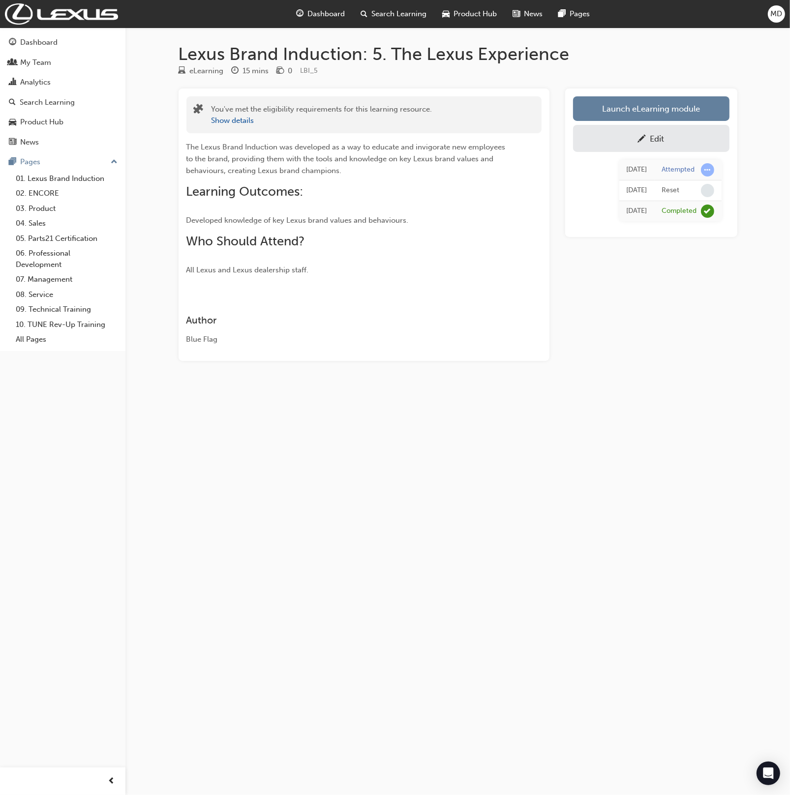
click at [653, 139] on div "Edit" at bounding box center [657, 139] width 14 height 10
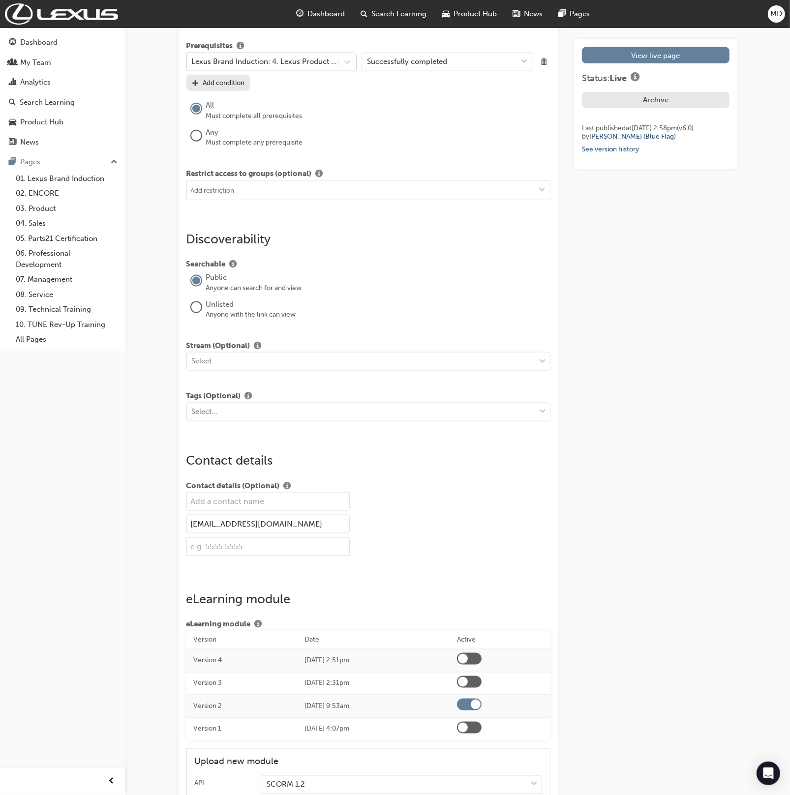
scroll to position [1168, 0]
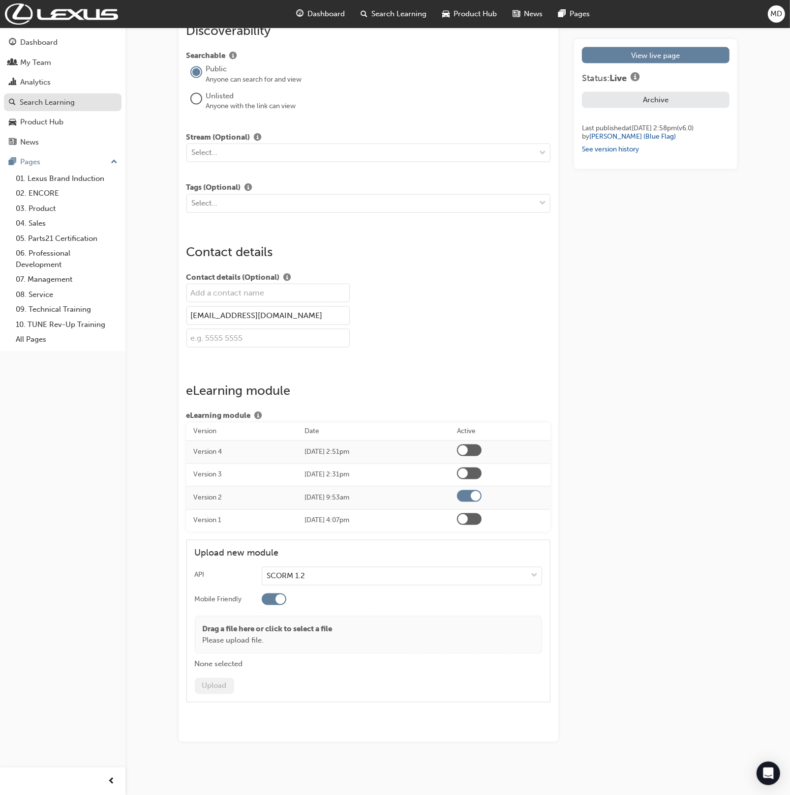
click at [59, 100] on div "Search Learning" at bounding box center [47, 102] width 55 height 11
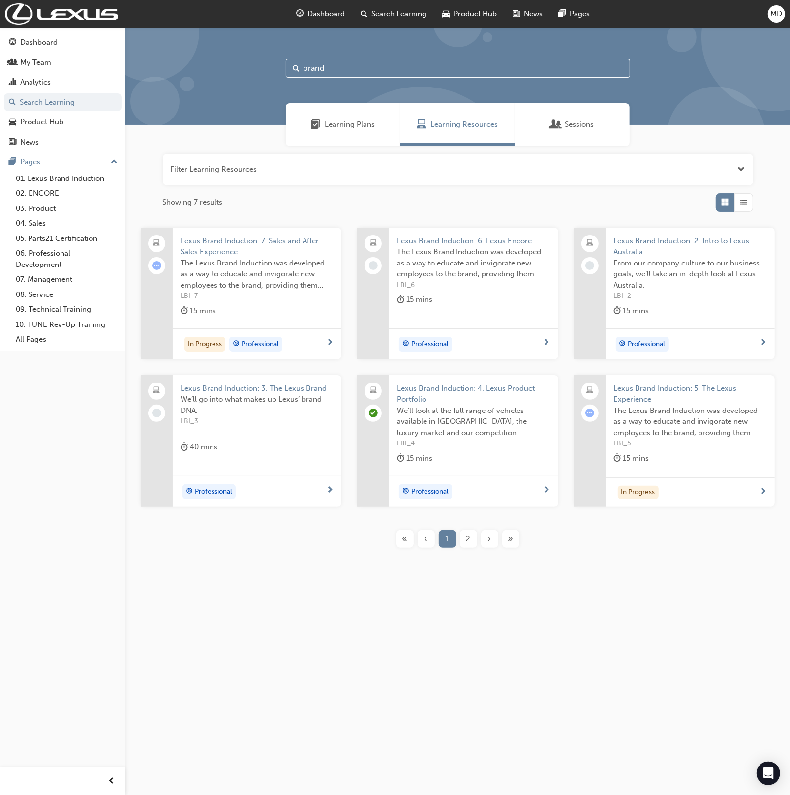
click at [685, 422] on span "The Lexus Brand Induction was developed as a way to educate and invigorate new …" at bounding box center [690, 421] width 153 height 33
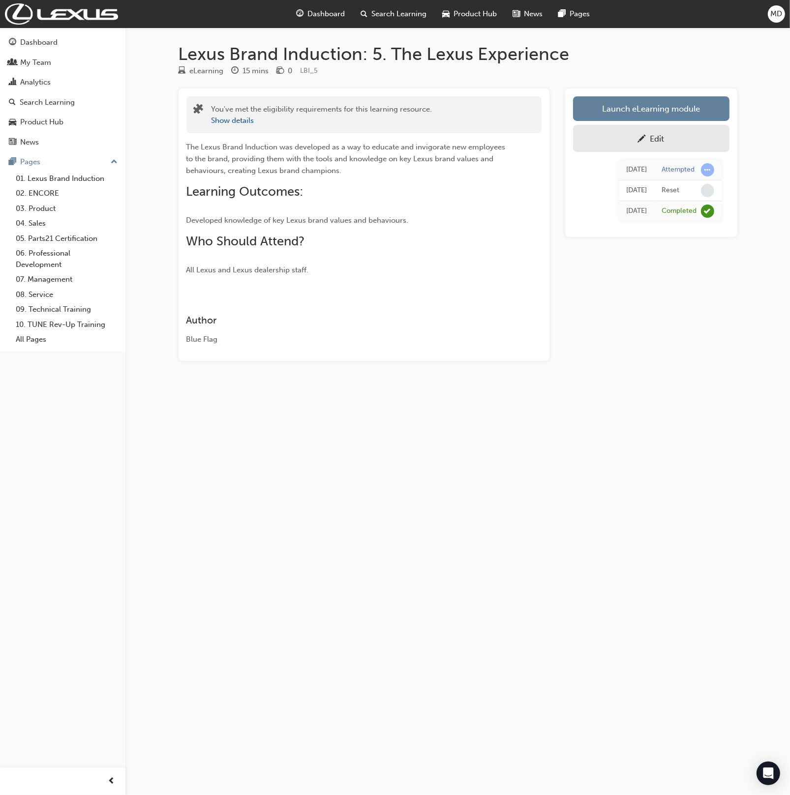
click at [675, 143] on div "Edit" at bounding box center [652, 138] width 142 height 12
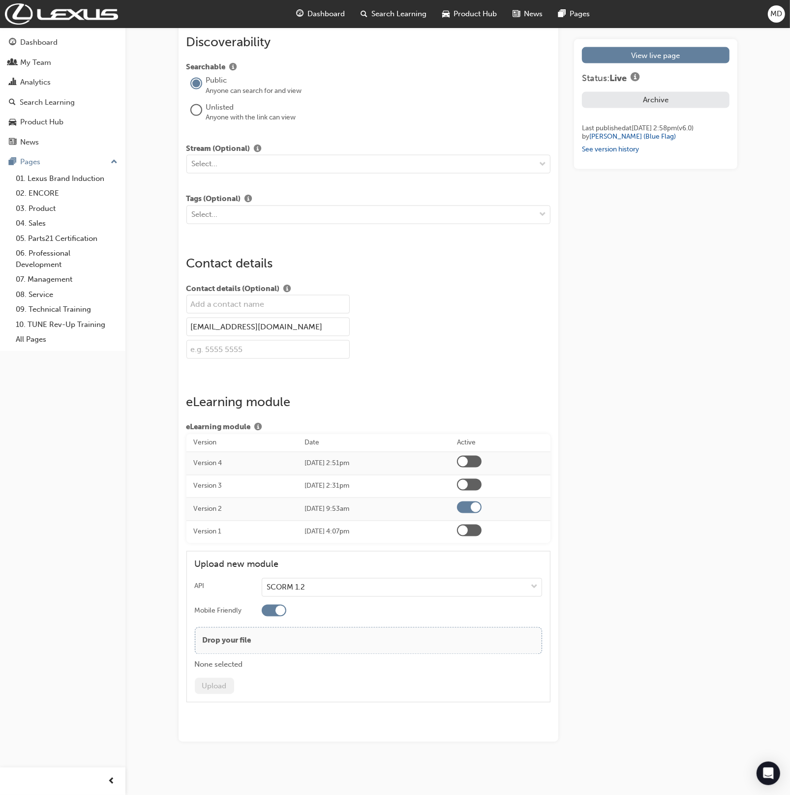
scroll to position [1168, 0]
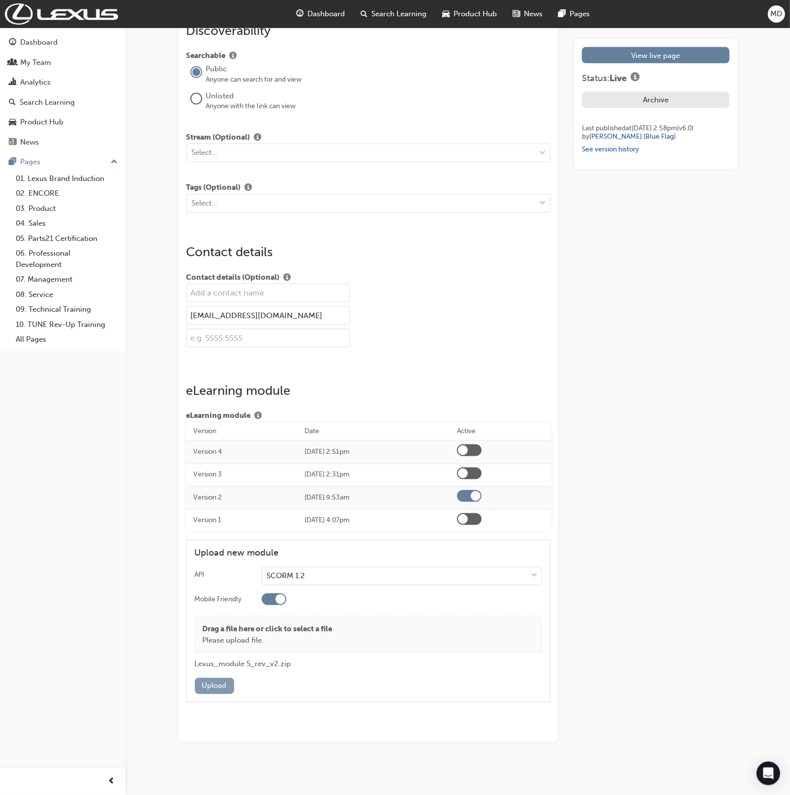
click at [223, 687] on button "Upload" at bounding box center [214, 686] width 39 height 16
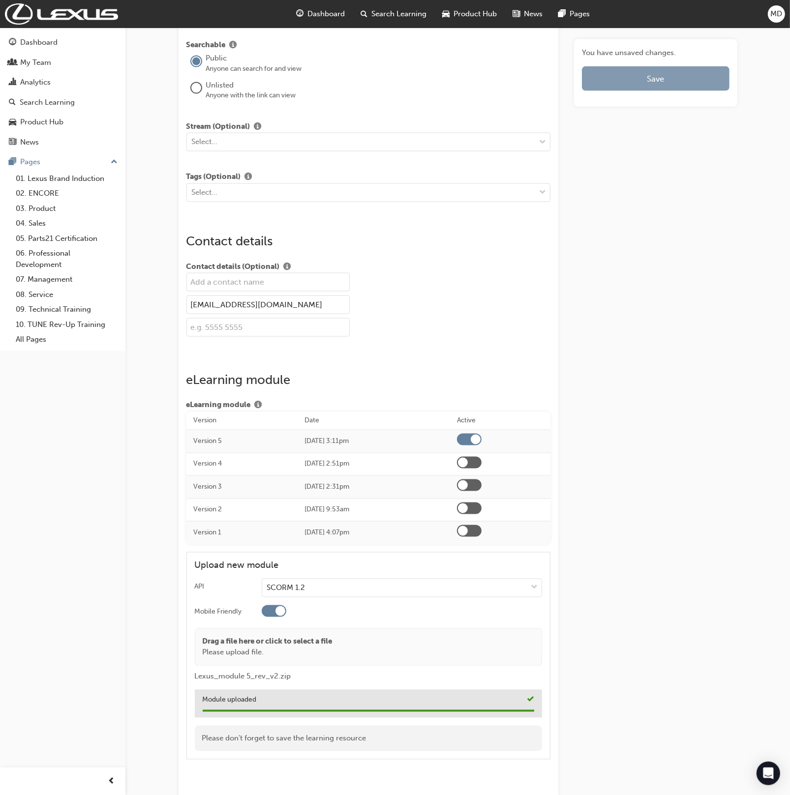
click at [642, 76] on button "Save" at bounding box center [655, 78] width 147 height 25
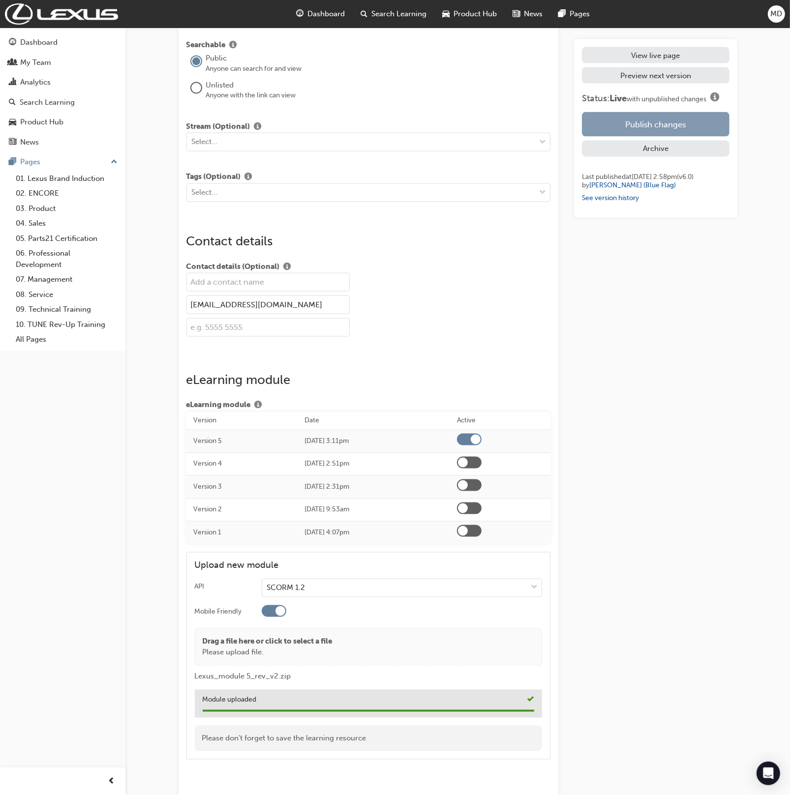
click at [685, 119] on button "Publish changes" at bounding box center [655, 124] width 147 height 25
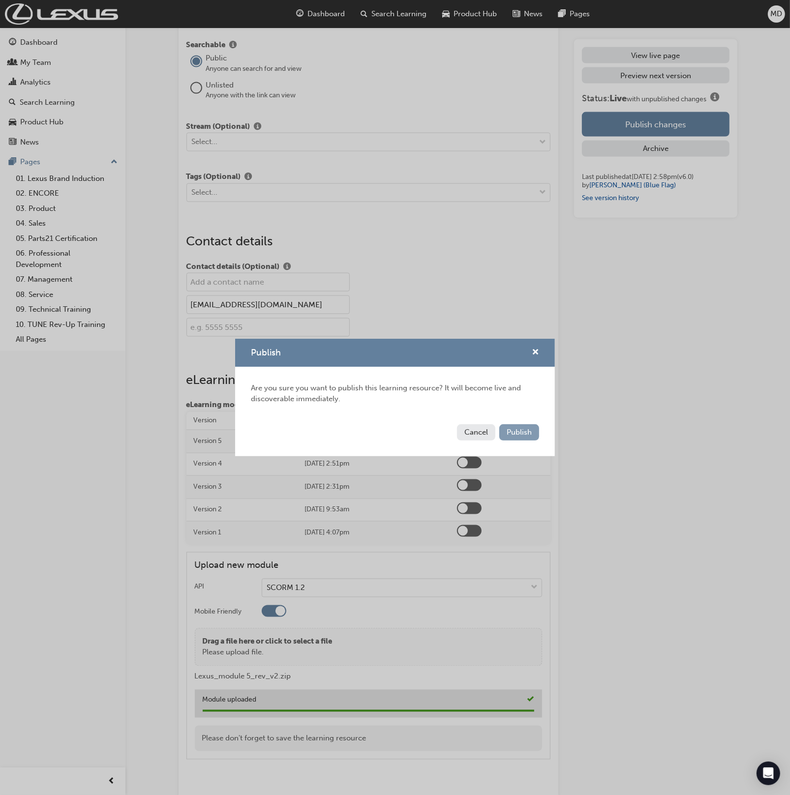
click at [511, 429] on span "Publish" at bounding box center [519, 432] width 25 height 9
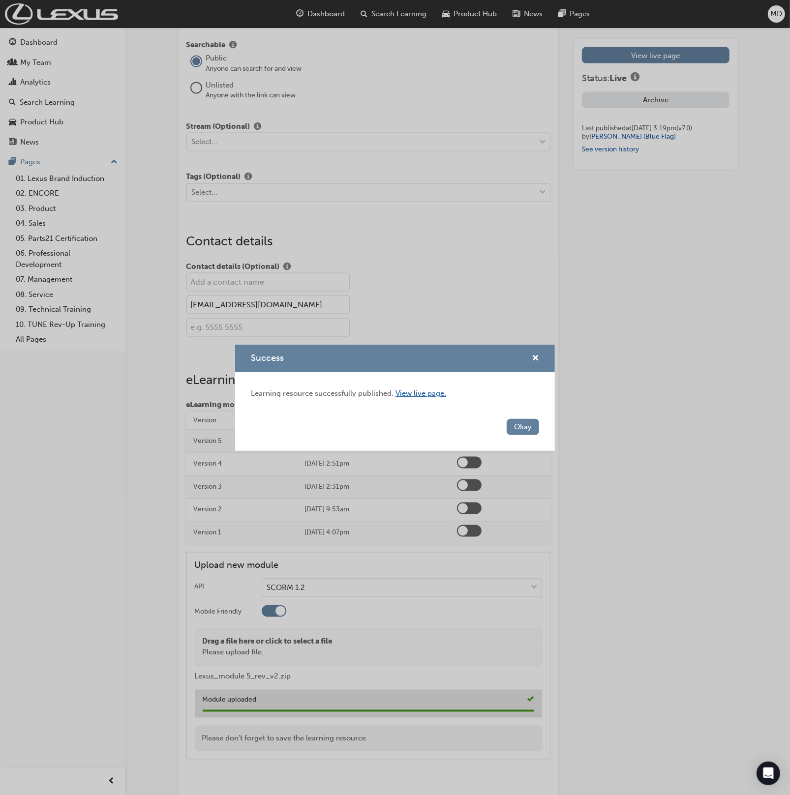
click at [425, 393] on link "View live page." at bounding box center [421, 393] width 51 height 9
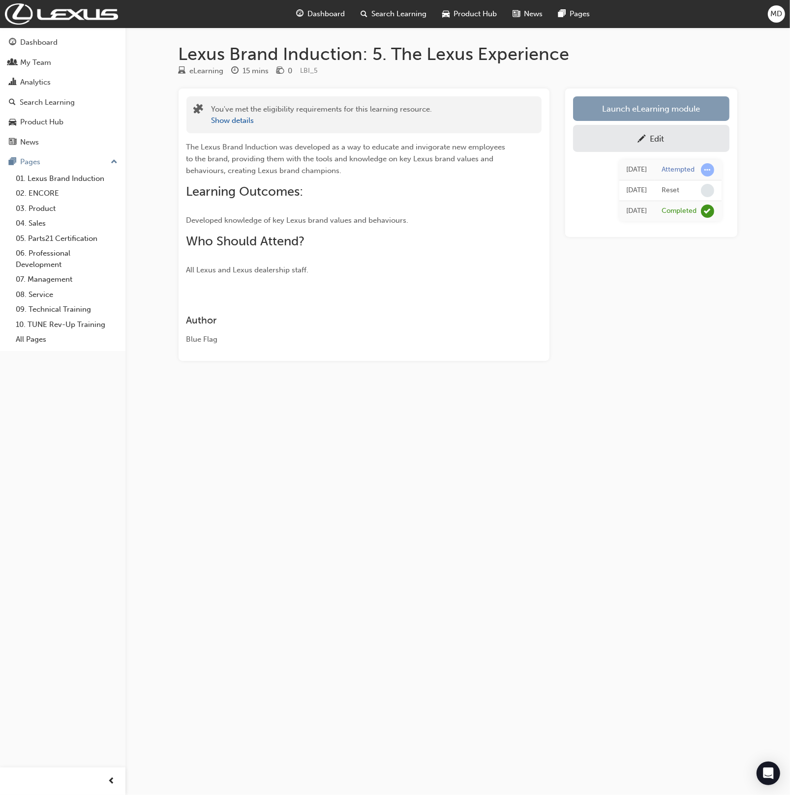
click at [656, 111] on link "Launch eLearning module" at bounding box center [651, 108] width 156 height 25
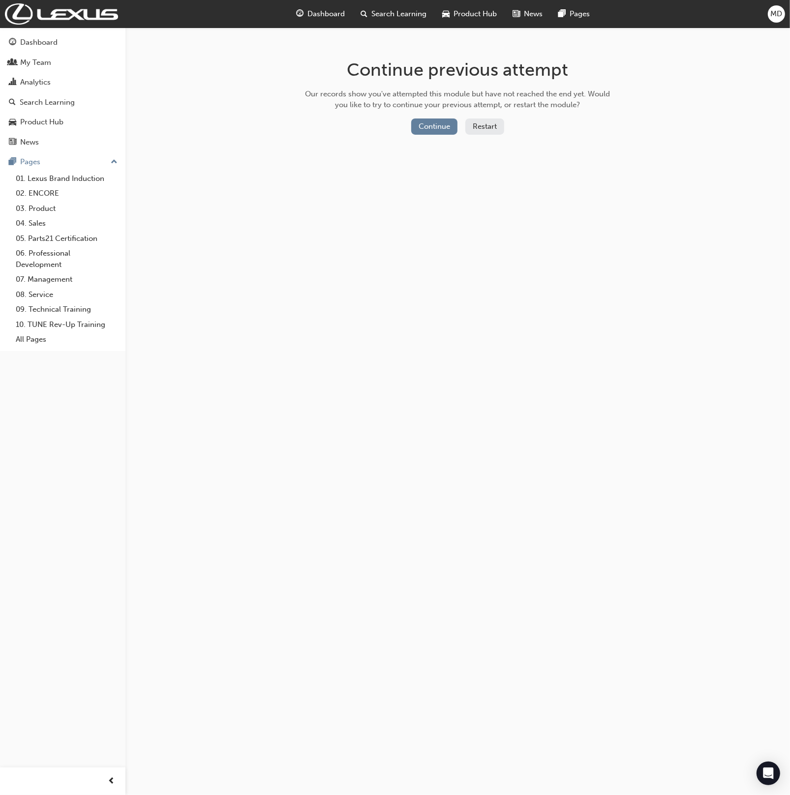
click at [487, 131] on button "Restart" at bounding box center [484, 127] width 39 height 16
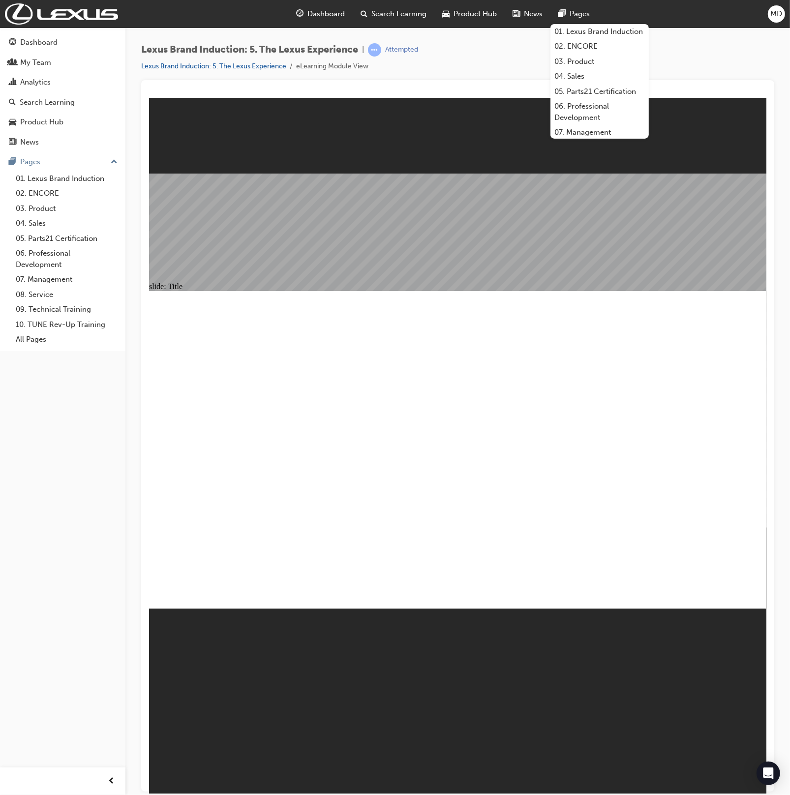
drag, startPoint x: 691, startPoint y: 78, endPoint x: 703, endPoint y: 45, distance: 35.2
click at [692, 76] on div "Lexus Brand Induction: 5. The Lexus Experience | Attempted Lexus Brand Inductio…" at bounding box center [457, 61] width 633 height 37
drag, startPoint x: 497, startPoint y: 597, endPoint x: 474, endPoint y: 557, distance: 46.7
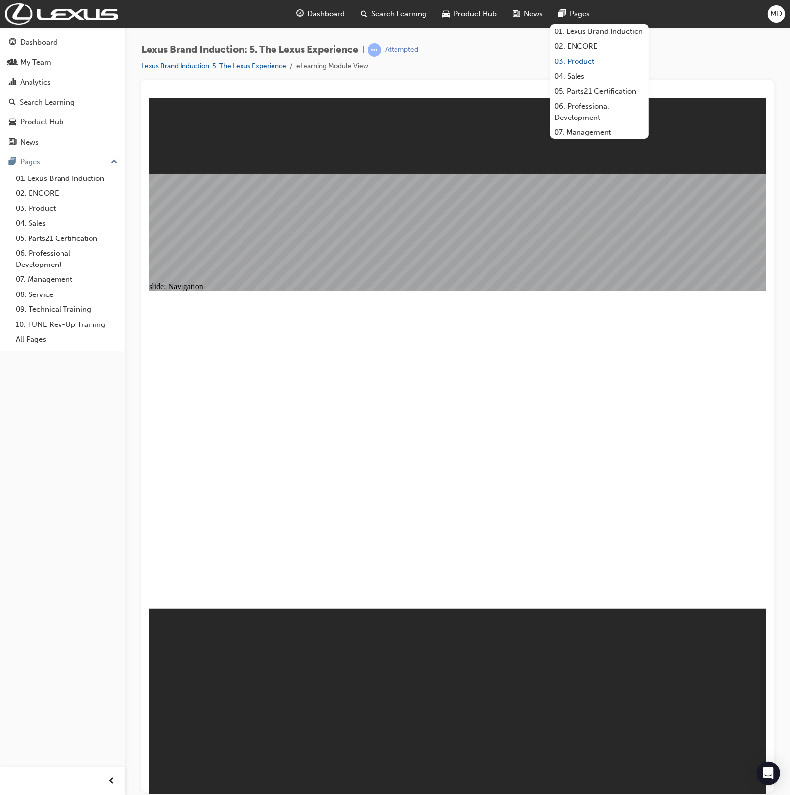
click at [635, 67] on link "03. Product" at bounding box center [599, 61] width 98 height 15
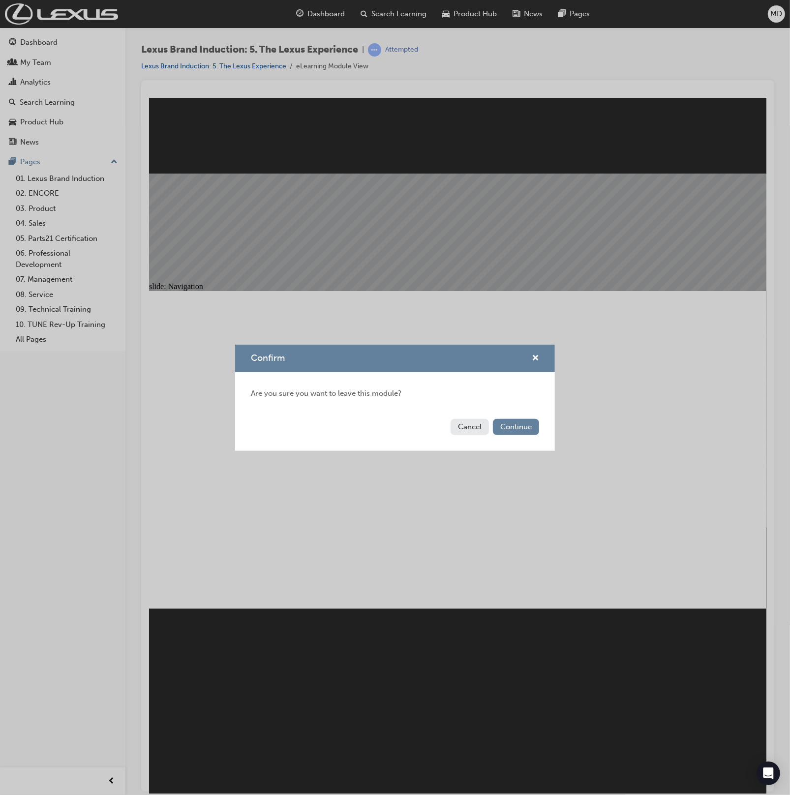
click at [506, 438] on div "Cancel Continue" at bounding box center [395, 433] width 320 height 36
click at [511, 426] on button "Continue" at bounding box center [516, 427] width 46 height 16
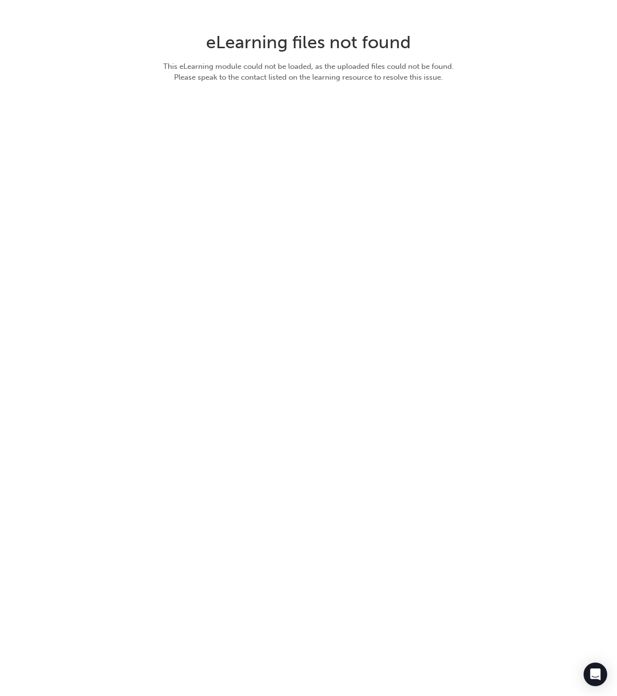
drag, startPoint x: 301, startPoint y: 75, endPoint x: 259, endPoint y: 86, distance: 43.2
click at [291, 73] on div "This eLearning module could not be loaded, as the uploaded files could not be f…" at bounding box center [309, 72] width 312 height 22
